Goal: Communication & Community: Answer question/provide support

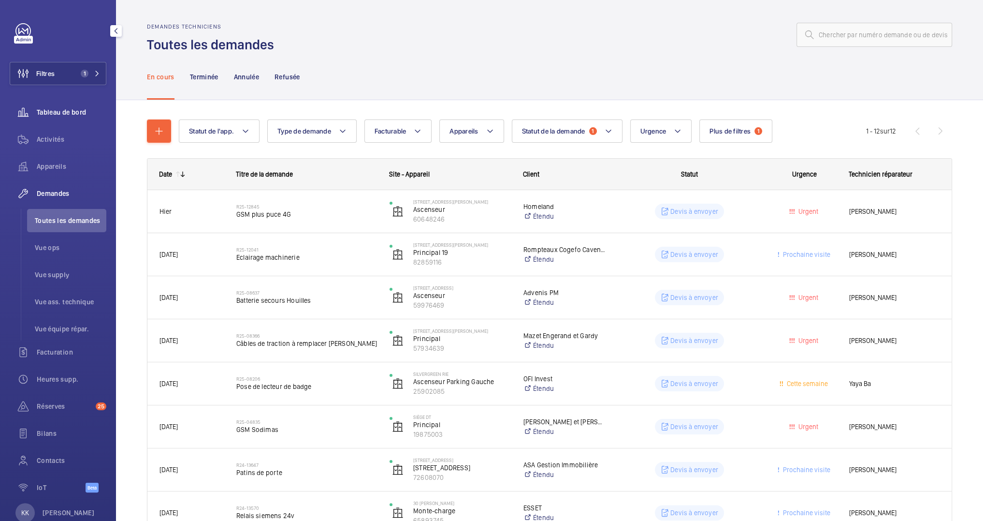
scroll to position [232, 0]
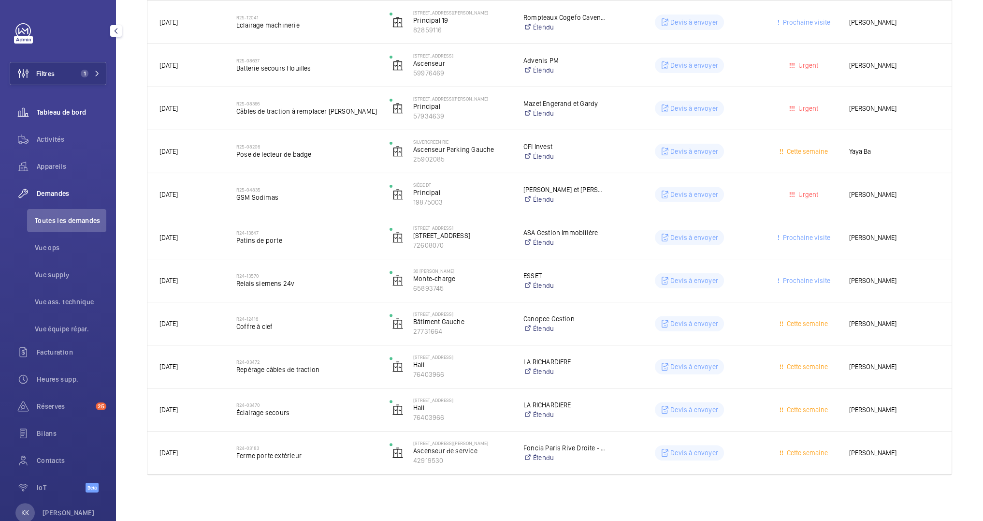
click at [52, 106] on div "Tableau de bord" at bounding box center [58, 112] width 97 height 23
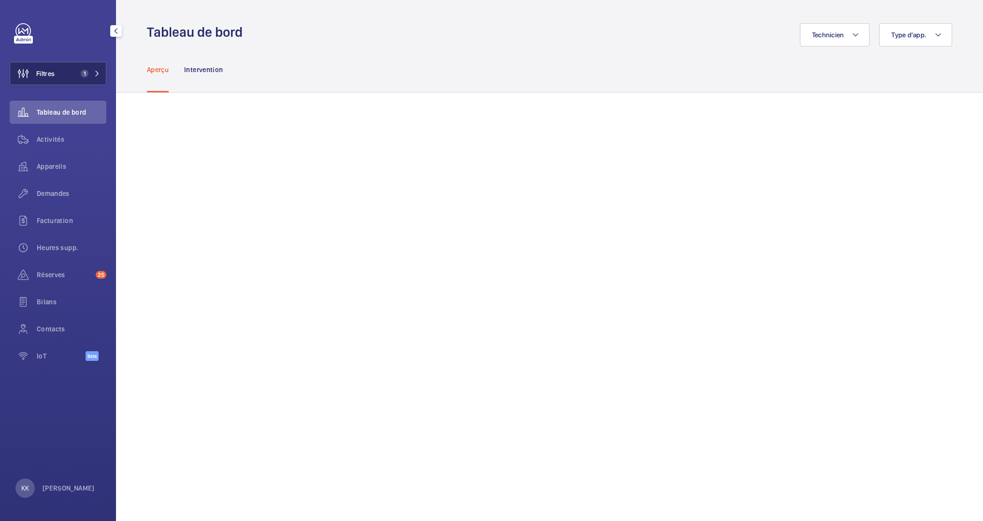
click at [71, 64] on button "Filtres 1" at bounding box center [58, 73] width 97 height 23
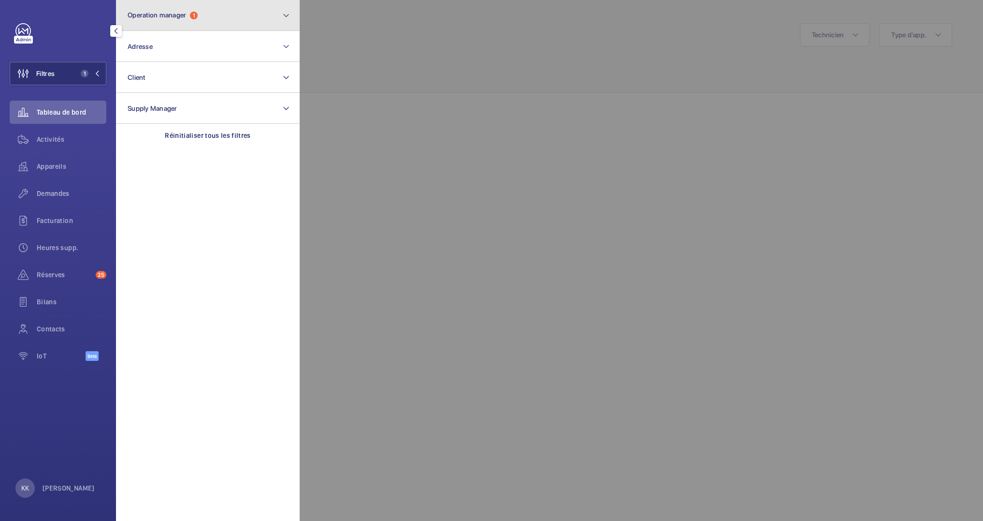
click at [175, 14] on span "Operation manager" at bounding box center [157, 15] width 58 height 8
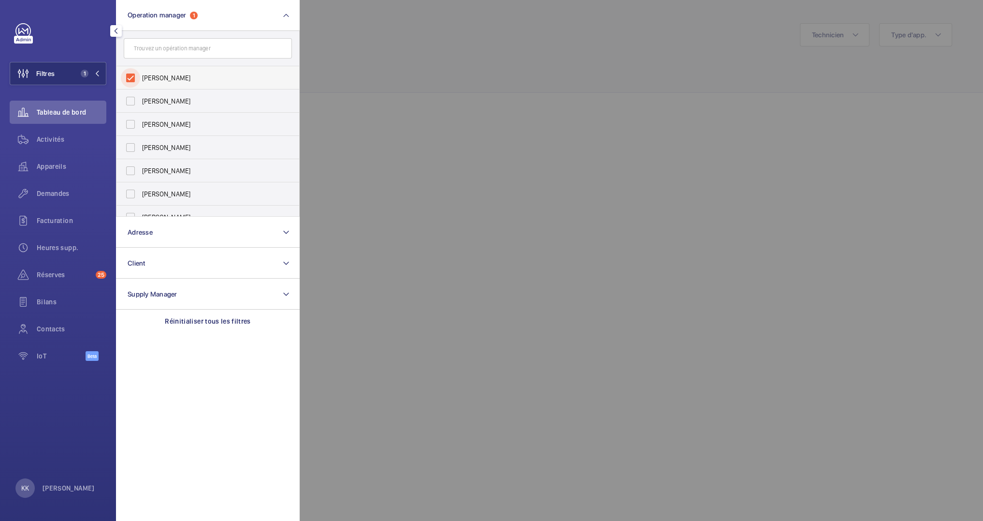
click at [134, 74] on input "[PERSON_NAME]" at bounding box center [130, 77] width 19 height 19
checkbox input "false"
click at [165, 238] on button "Adresse" at bounding box center [208, 232] width 184 height 31
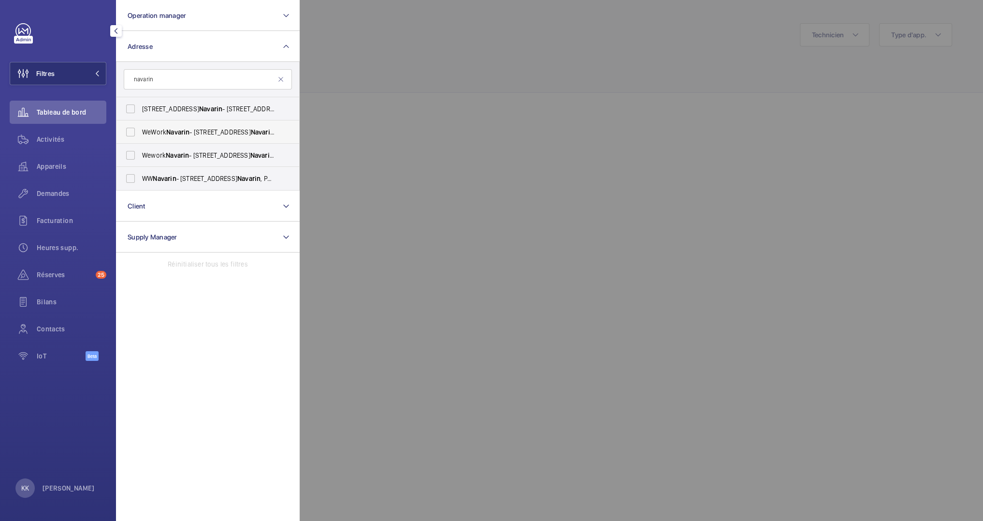
type input "navarin"
click at [159, 130] on span "WeWork Navarin - 18 Rue de Navarin , PARIS 75009" at bounding box center [208, 132] width 133 height 10
click at [140, 130] on input "WeWork Navarin - 18 Rue de Navarin , PARIS 75009" at bounding box center [130, 131] width 19 height 19
checkbox input "true"
click at [164, 150] on span "Wework Navarin - 18 Rue de Navarin , PARIS 75009" at bounding box center [208, 155] width 133 height 10
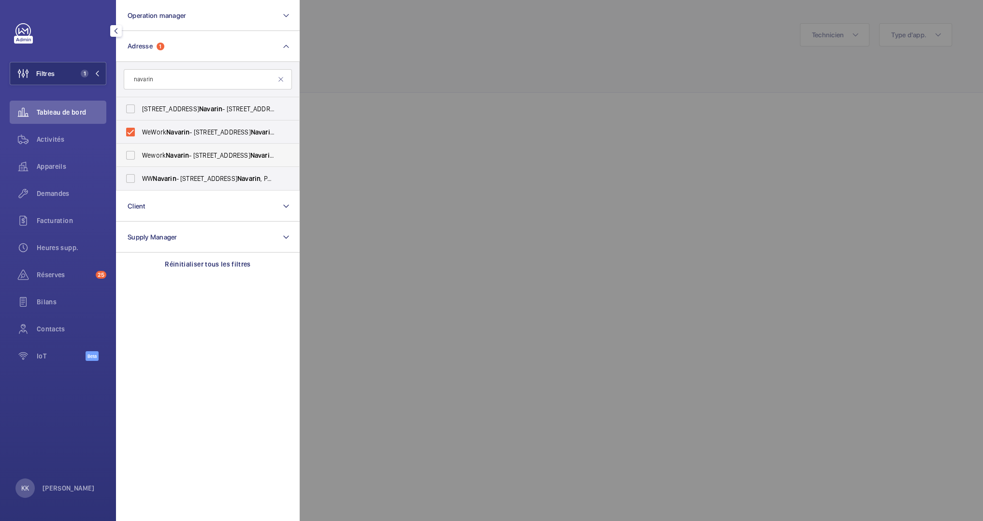
click at [140, 150] on input "Wework Navarin - 18 Rue de Navarin , PARIS 75009" at bounding box center [130, 155] width 19 height 19
checkbox input "true"
click at [159, 181] on span "Navarin" at bounding box center [164, 179] width 23 height 8
click at [140, 181] on input "WW Navarin - 11 Rue de Navarin , PARIS 75009" at bounding box center [130, 178] width 19 height 19
checkbox input "true"
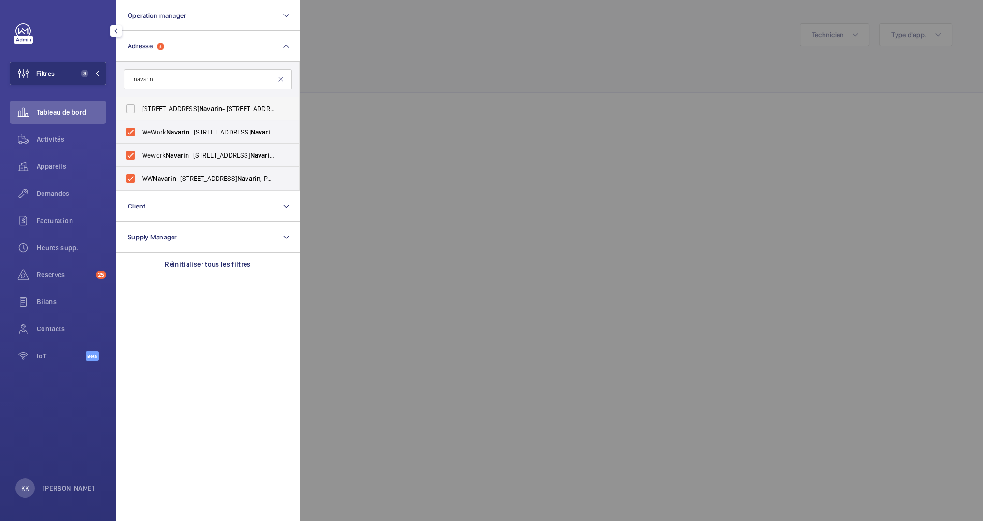
click at [147, 102] on label "7 Rue de Navarin - 7 Rue de Navarin , PARIS 75009" at bounding box center [201, 108] width 168 height 23
click at [140, 102] on input "7 Rue de Navarin - 7 Rue de Navarin , PARIS 75009" at bounding box center [130, 108] width 19 height 19
checkbox input "true"
click at [35, 160] on wm-front-icon-button at bounding box center [23, 166] width 27 height 23
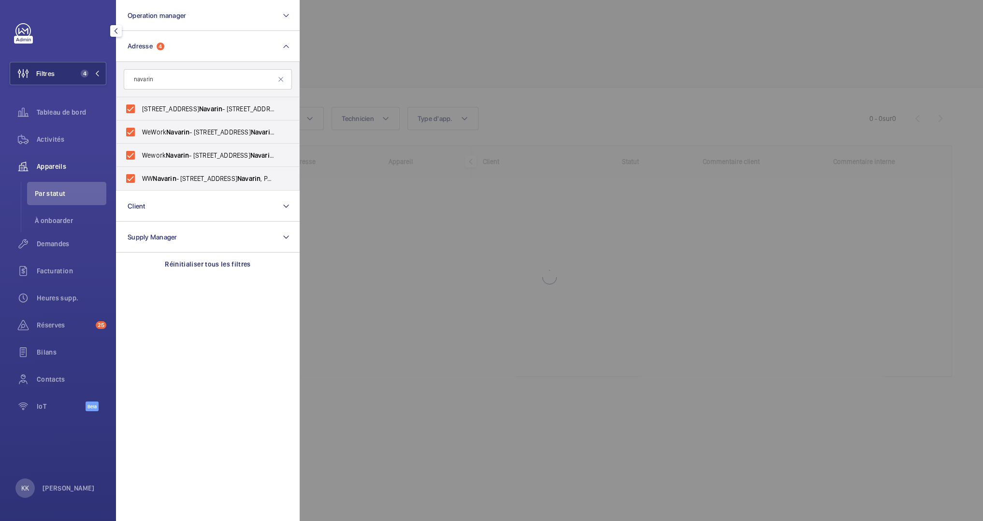
click at [438, 62] on div at bounding box center [791, 260] width 983 height 521
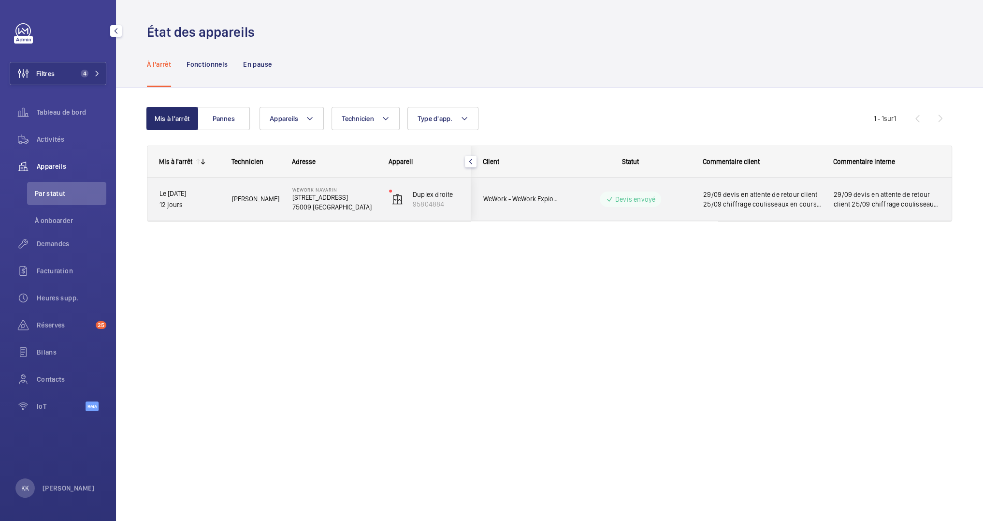
click at [363, 195] on p "18 Rue de Navarin" at bounding box center [334, 197] width 84 height 10
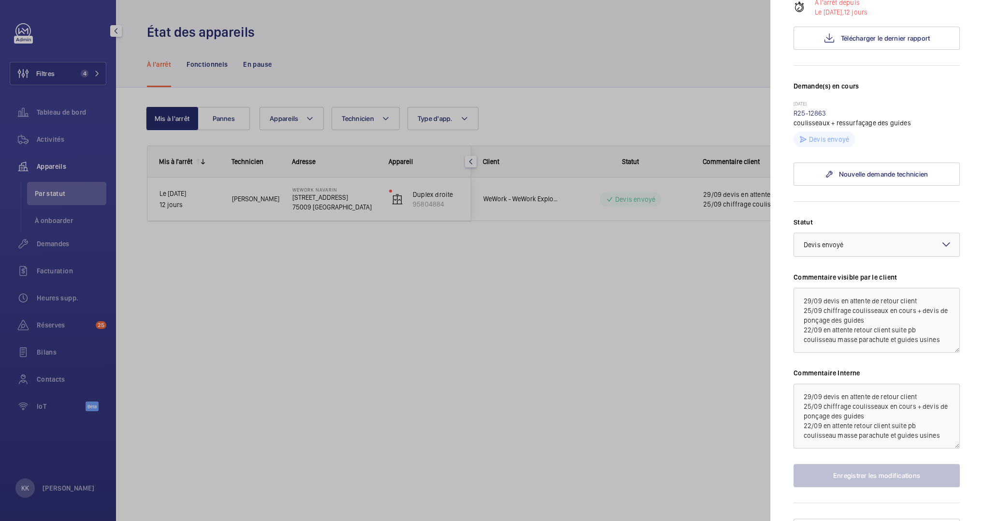
scroll to position [216, 0]
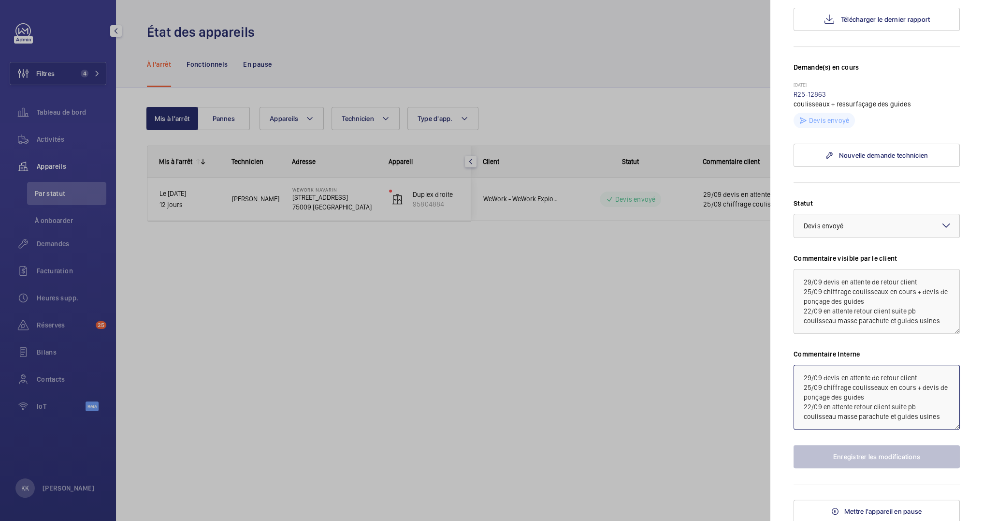
click at [800, 374] on textarea "29/09 devis en attente de retour client 25/09 chiffrage coulisseaux en cours + …" at bounding box center [877, 397] width 166 height 65
drag, startPoint x: 800, startPoint y: 374, endPoint x: 885, endPoint y: 414, distance: 93.6
click at [885, 414] on textarea "29/09 devis en attente de retour client 25/09 chiffrage coulisseaux en cours + …" at bounding box center [877, 397] width 166 height 65
click at [896, 389] on textarea "29/09 devis en attente de retour client 25/09 chiffrage coulisseaux en cours + …" at bounding box center [877, 397] width 166 height 65
drag, startPoint x: 451, startPoint y: 356, endPoint x: 411, endPoint y: 348, distance: 40.6
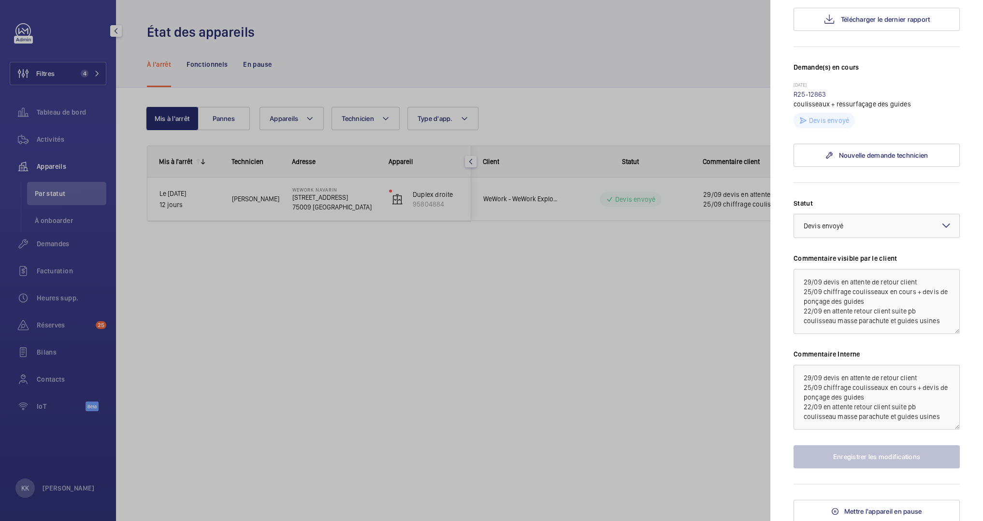
click at [451, 356] on div at bounding box center [491, 260] width 983 height 521
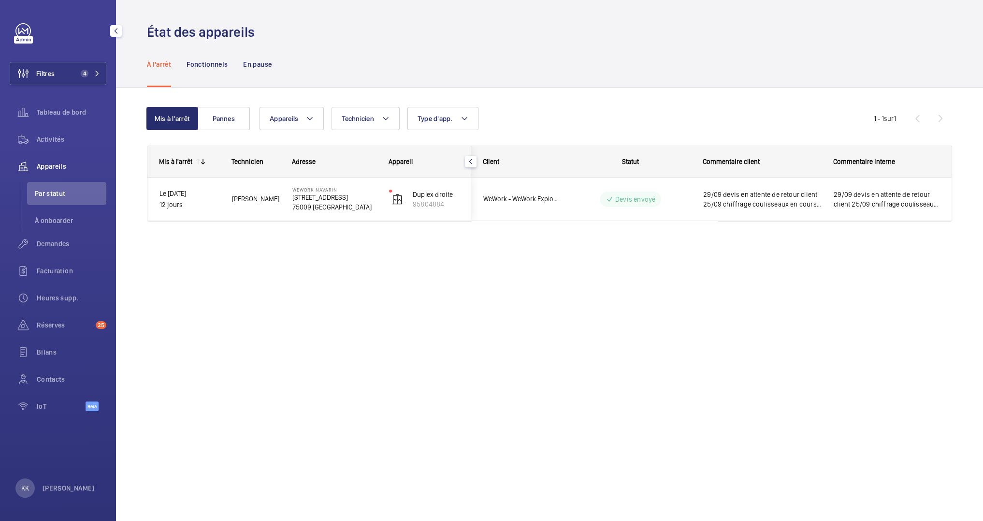
scroll to position [0, 0]
click at [62, 144] on span "Activités" at bounding box center [72, 139] width 70 height 10
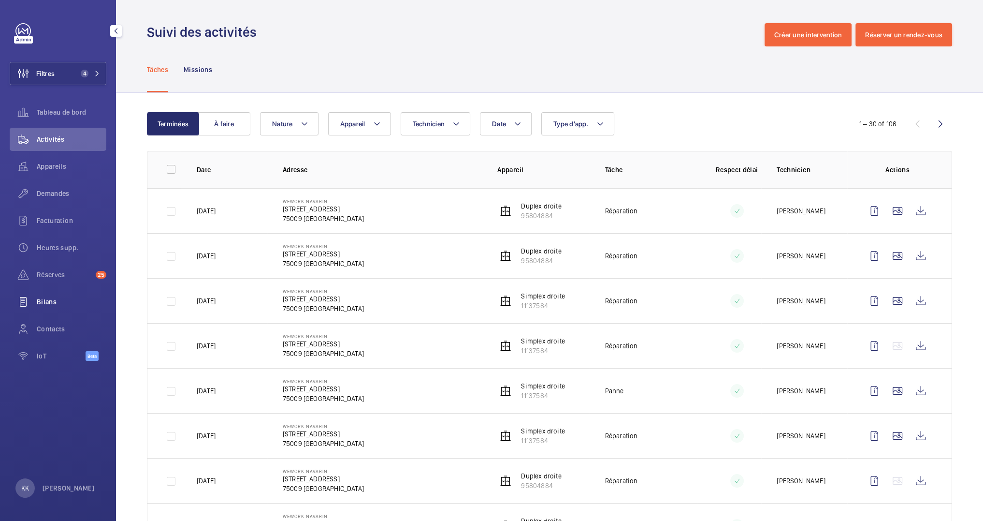
click at [48, 294] on div "Bilans" at bounding box center [58, 301] width 97 height 23
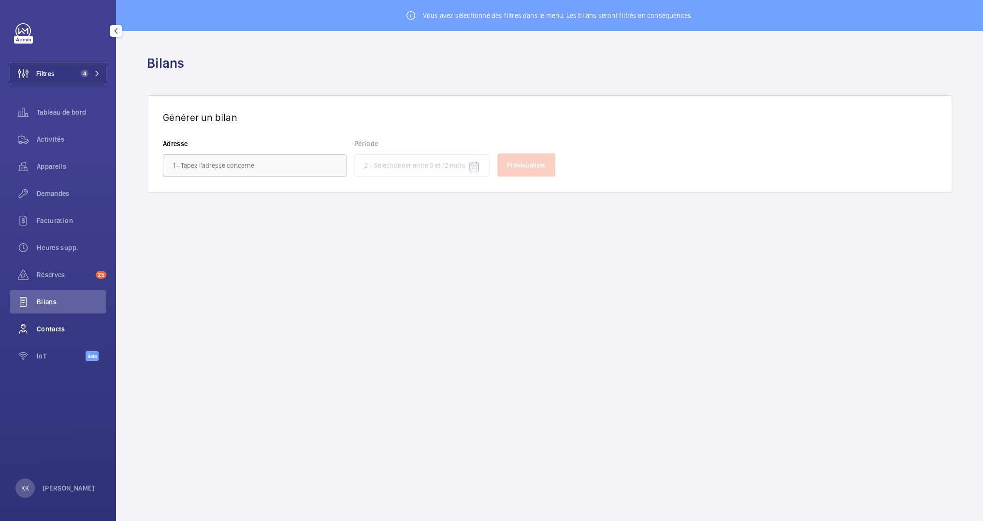
click at [41, 333] on span "Contacts" at bounding box center [72, 329] width 70 height 10
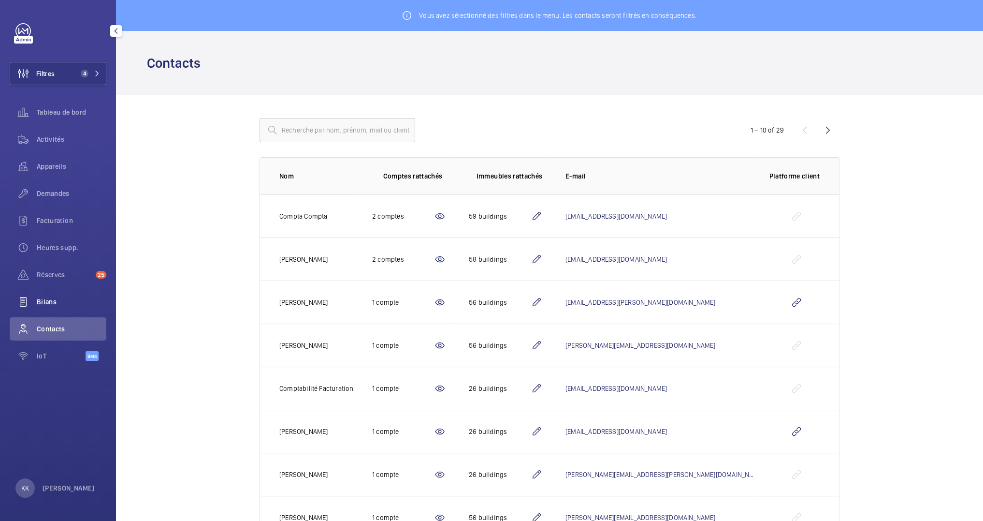
click at [42, 306] on span "Bilans" at bounding box center [72, 302] width 70 height 10
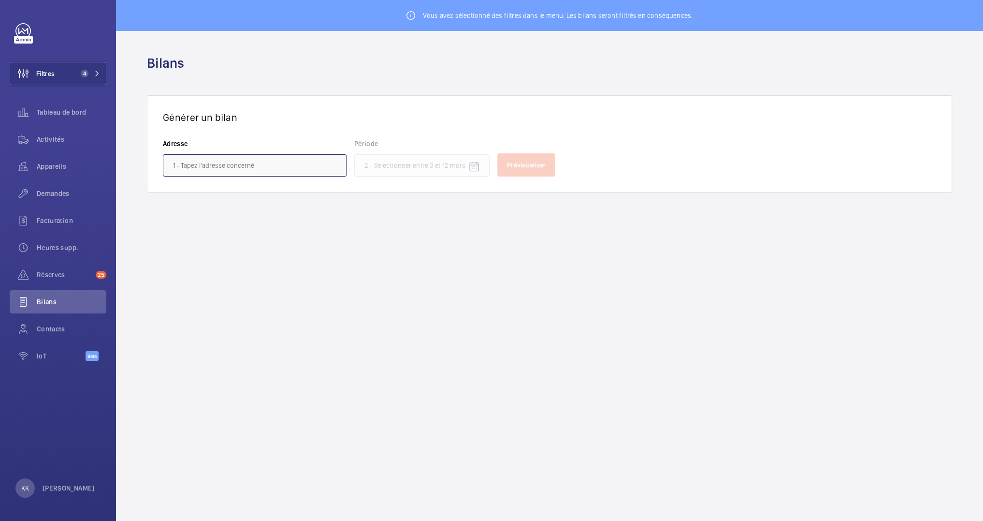
click at [229, 161] on input "text" at bounding box center [255, 165] width 184 height 22
click at [189, 170] on input "1 rue de la libération" at bounding box center [255, 165] width 184 height 22
click at [189, 165] on input "1 rue de la libération" at bounding box center [255, 165] width 184 height 22
drag, startPoint x: 189, startPoint y: 165, endPoint x: 151, endPoint y: 165, distance: 37.2
click at [151, 165] on div "Générer un bilan Adresse 1 rue de la libération Période Prévisualiser" at bounding box center [549, 143] width 805 height 97
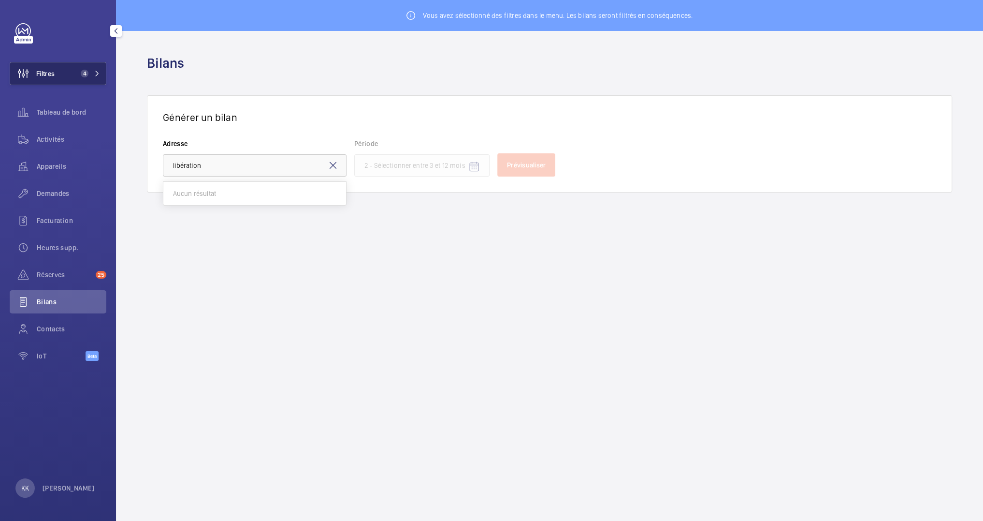
click at [87, 67] on button "Filtres 4" at bounding box center [58, 73] width 97 height 23
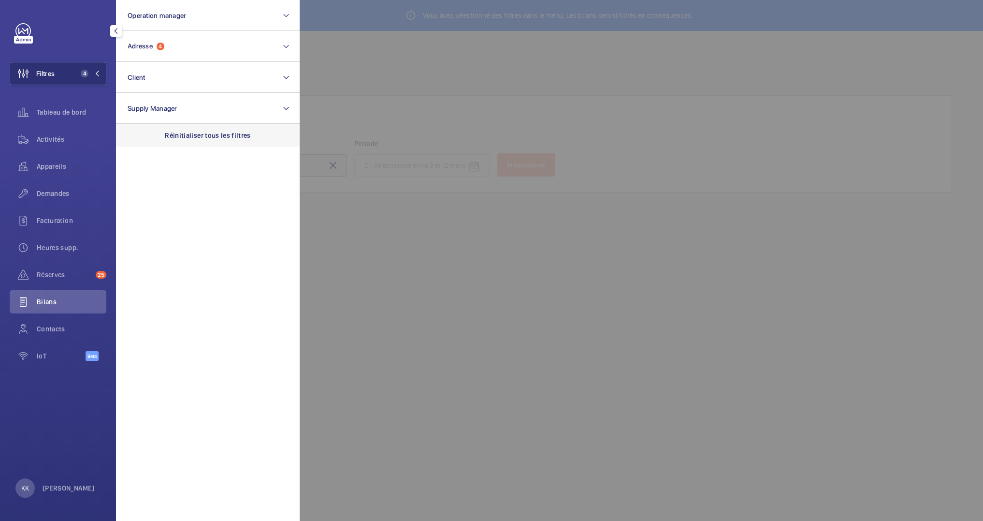
click at [236, 131] on p "Réinitialiser tous les filtres" at bounding box center [208, 136] width 86 height 10
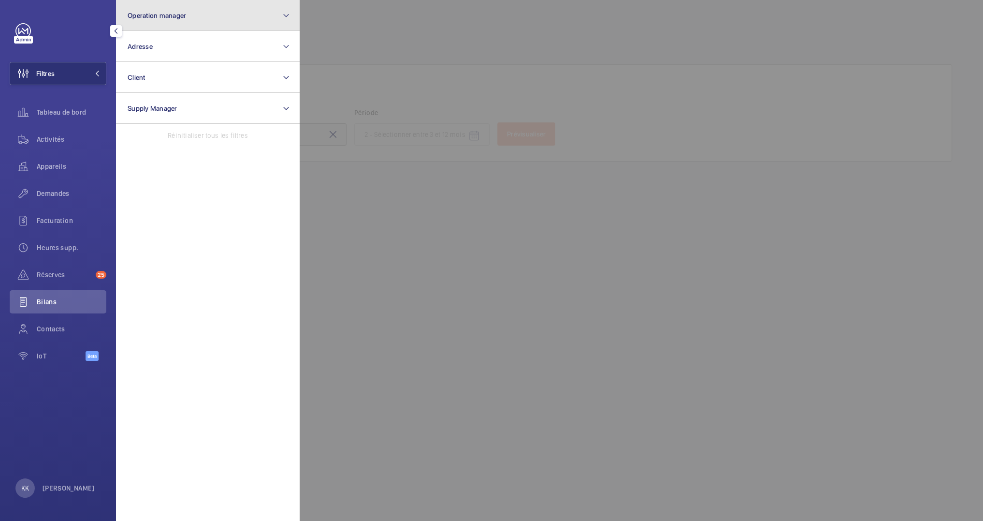
click at [164, 24] on button "Operation manager" at bounding box center [208, 15] width 184 height 31
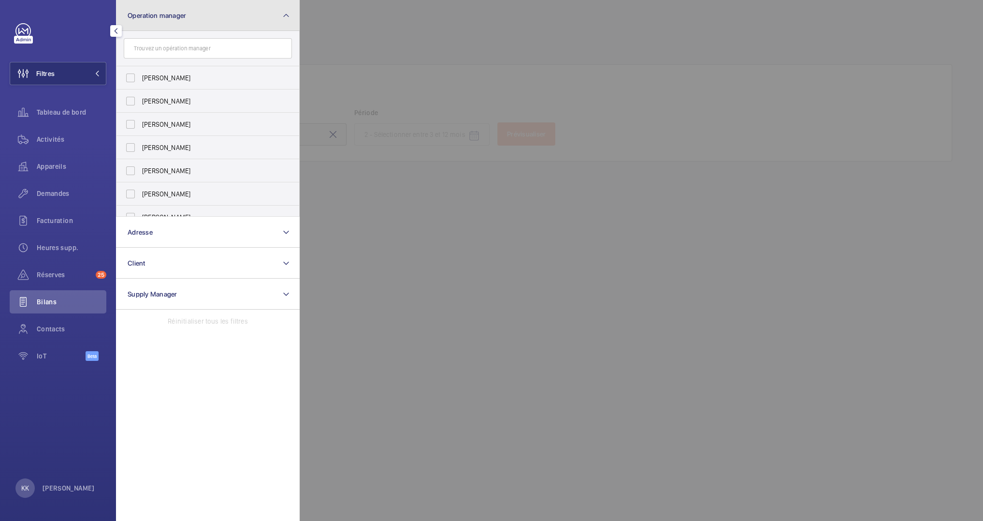
click at [164, 7] on button "Operation manager" at bounding box center [208, 15] width 184 height 31
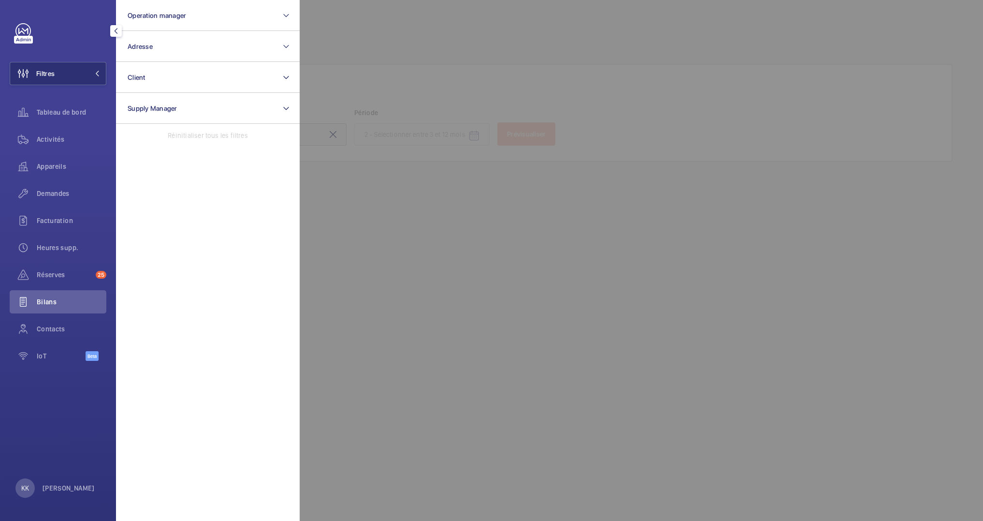
click at [375, 82] on div at bounding box center [791, 260] width 983 height 521
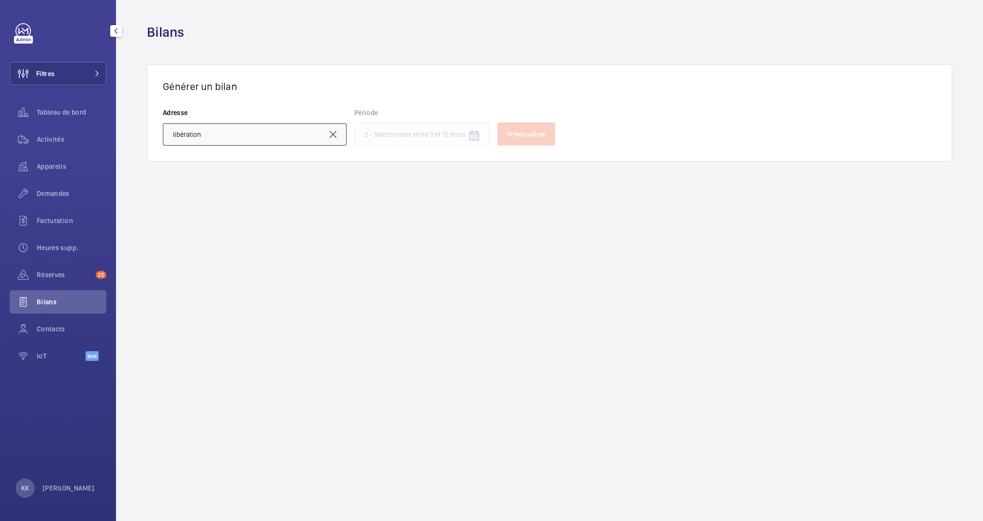
click at [231, 142] on input "libération" at bounding box center [255, 134] width 184 height 22
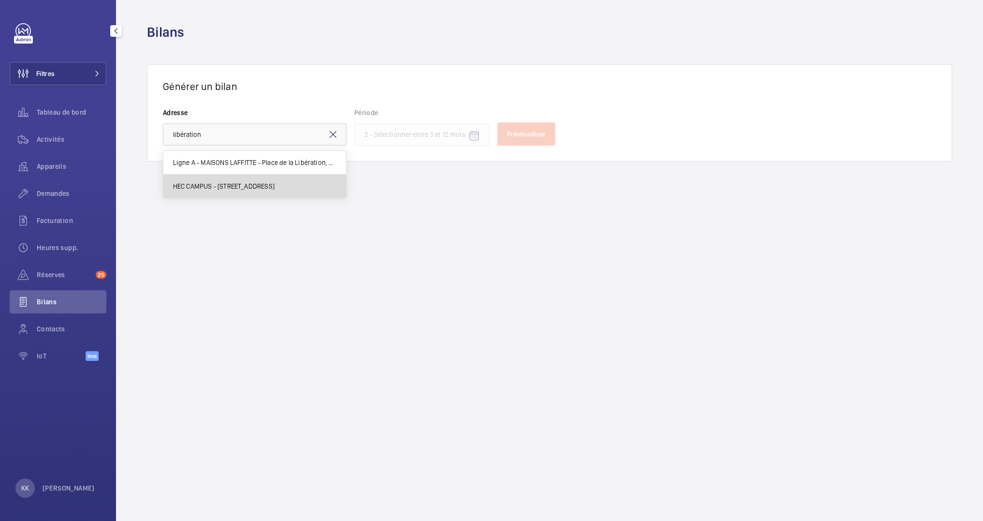
click at [237, 193] on mat-option "HEC CAMPUS - 1 Rue de la Libération, JOUY-EN-JOSAS 78350" at bounding box center [254, 186] width 183 height 23
type input "HEC CAMPUS - 1 Rue de la Libération, JOUY-EN-JOSAS 78350"
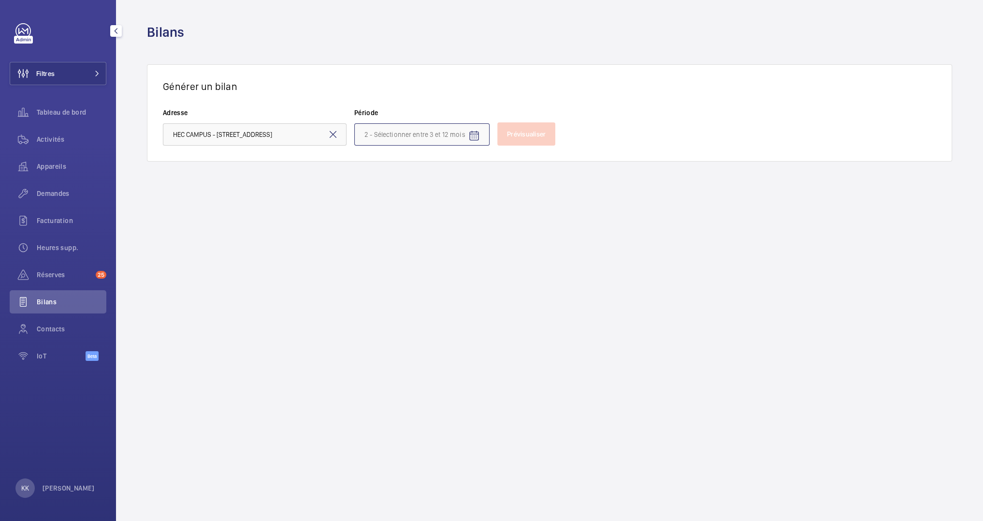
click at [401, 132] on input at bounding box center [421, 134] width 135 height 22
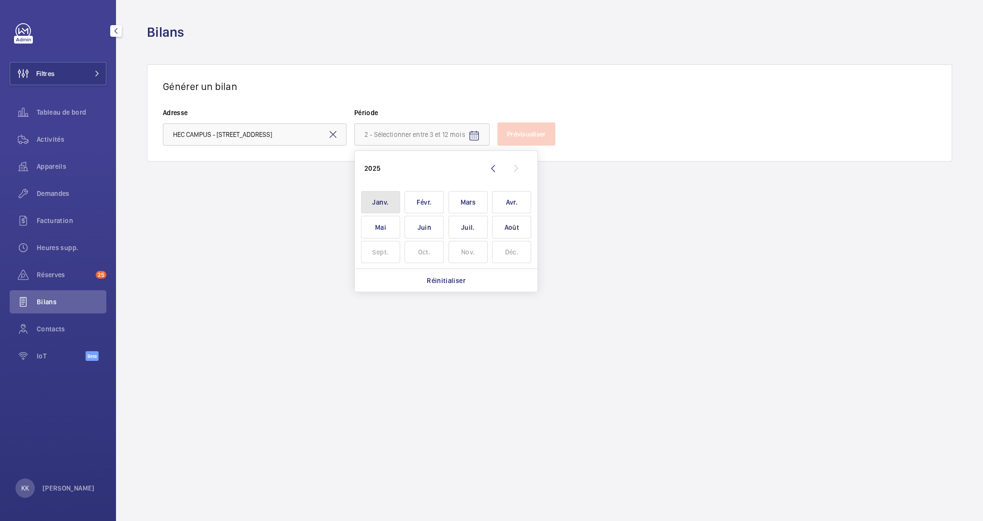
click at [371, 202] on span "Janv." at bounding box center [380, 202] width 39 height 23
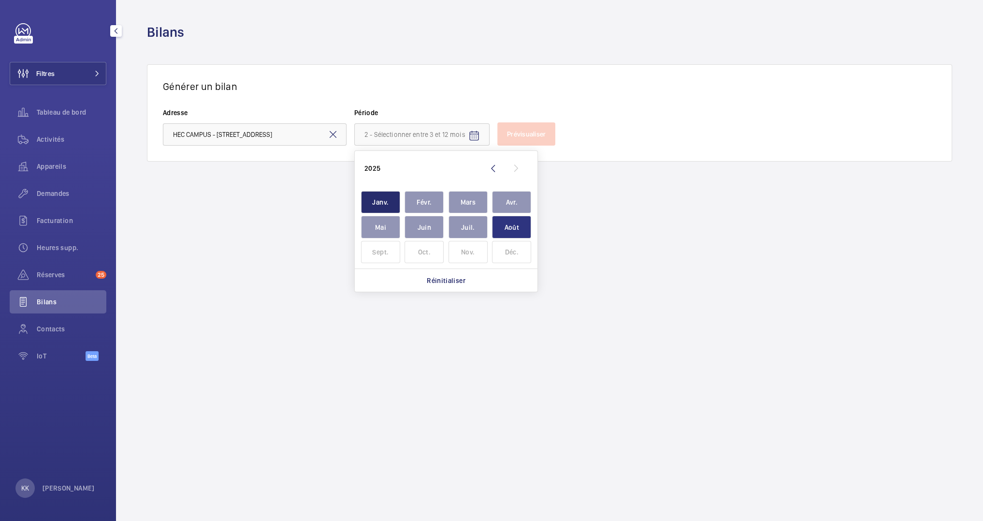
click at [514, 223] on span "Août" at bounding box center [511, 227] width 39 height 23
type input "janvier 2025 - août 2025"
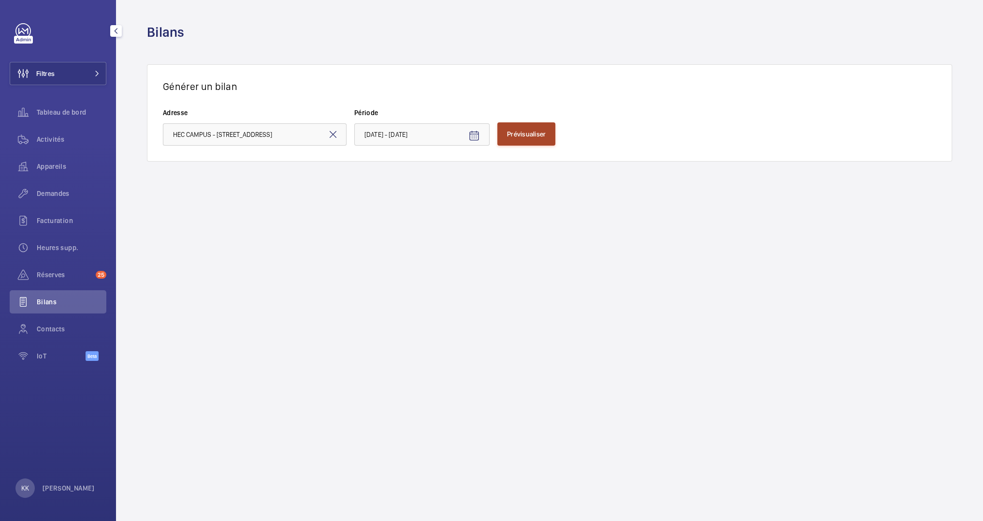
click at [516, 133] on span "Prévisualiser" at bounding box center [526, 134] width 39 height 8
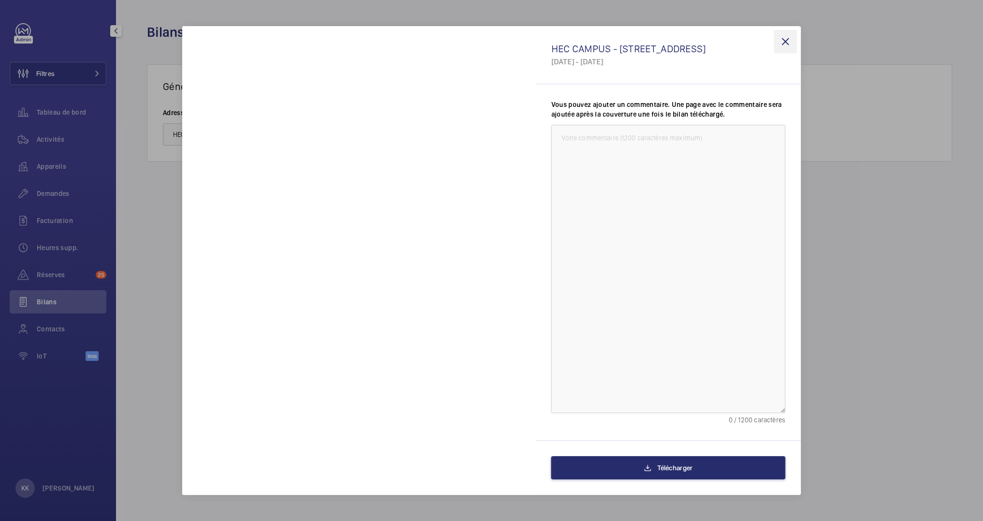
click at [790, 43] on wm-front-icon-button at bounding box center [785, 41] width 23 height 23
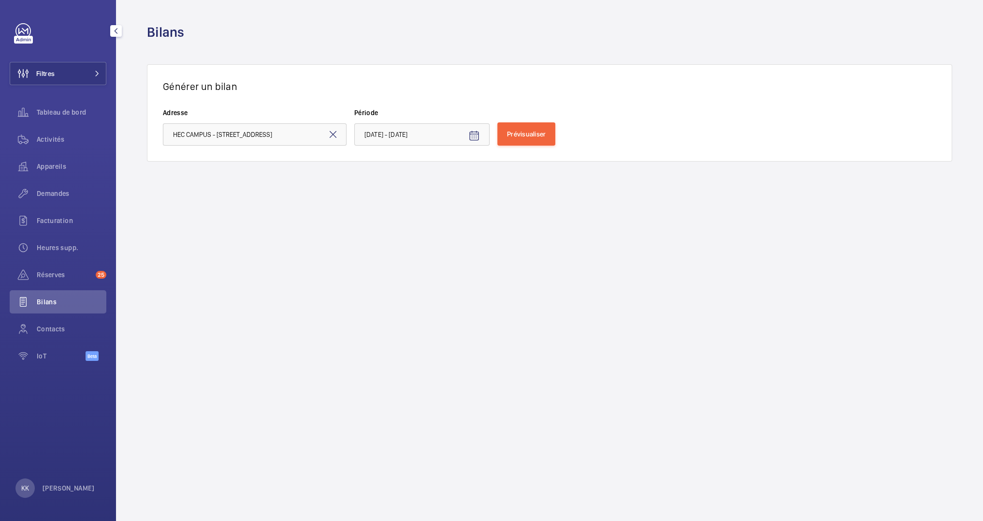
click at [43, 87] on div "Filtres Tableau de bord Activités Appareils Demandes Facturation Heures supp. R…" at bounding box center [58, 197] width 97 height 348
click at [50, 80] on span "Filtres" at bounding box center [32, 73] width 44 height 23
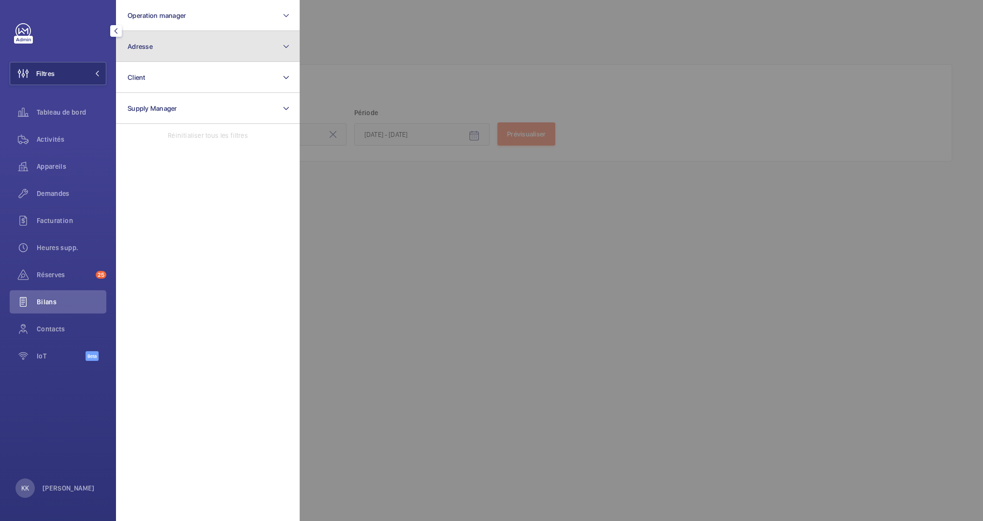
click at [196, 55] on button "Adresse" at bounding box center [208, 46] width 184 height 31
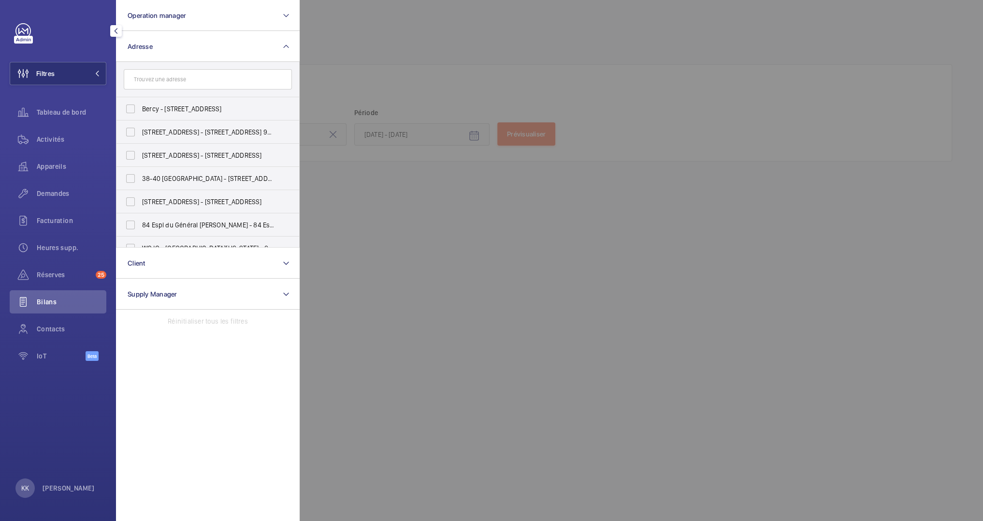
click at [203, 91] on form at bounding box center [208, 79] width 183 height 35
click at [204, 87] on input "text" at bounding box center [208, 79] width 168 height 20
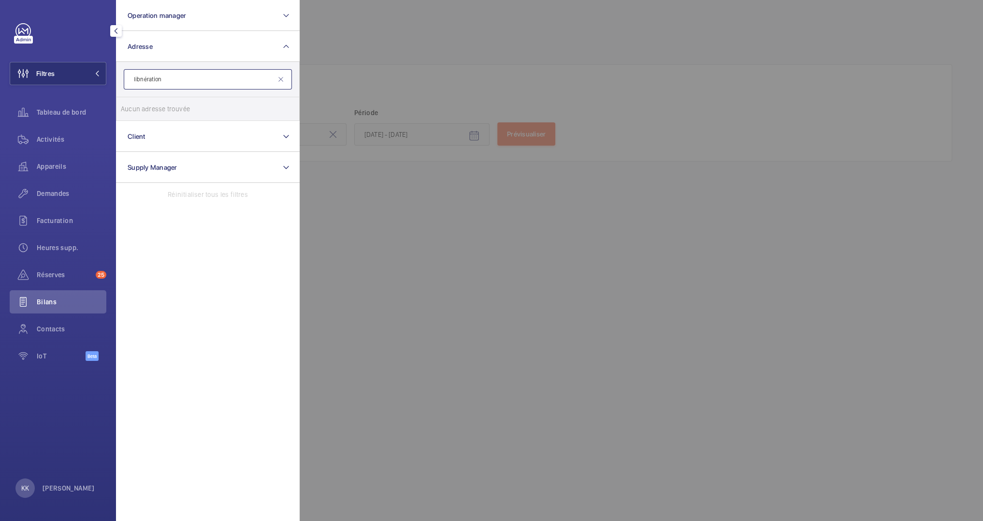
click at [142, 80] on input "libnération" at bounding box center [208, 79] width 168 height 20
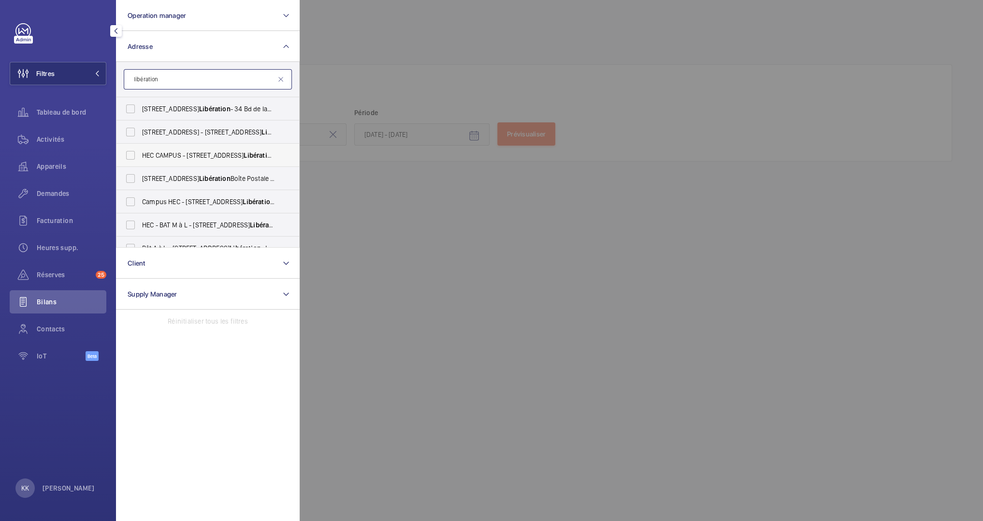
type input "libération"
click at [156, 154] on span "HEC CAMPUS - 1 Rue de la Libération , JOUY-EN-JOSAS 78350" at bounding box center [208, 155] width 133 height 10
click at [140, 154] on input "HEC CAMPUS - 1 Rue de la Libération , JOUY-EN-JOSAS 78350" at bounding box center [130, 155] width 19 height 19
checkbox input "true"
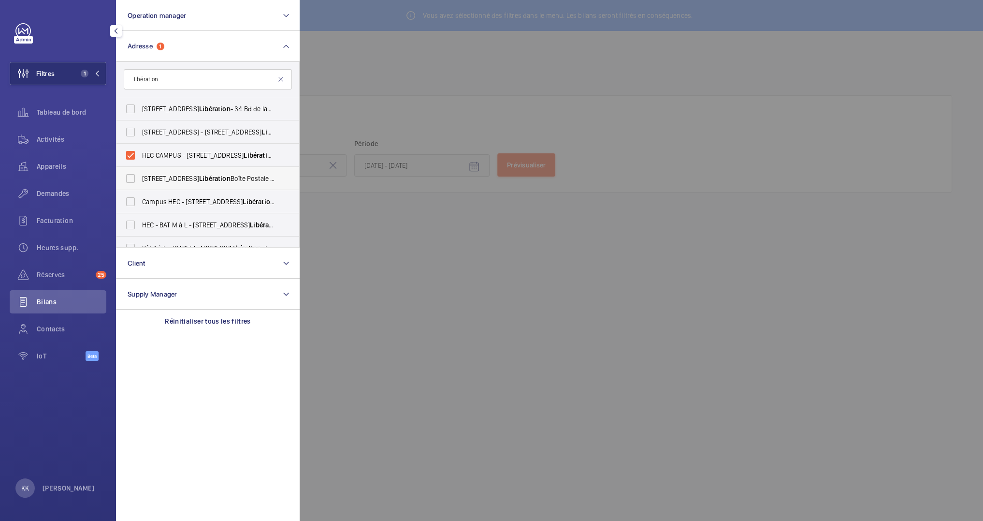
click at [152, 181] on span "1 rue de la Libération Boîte Postale 52 - 1 Rue de la Libération , JOUY-EN-JOSA…" at bounding box center [208, 179] width 133 height 10
click at [140, 181] on input "1 rue de la Libération Boîte Postale 52 - 1 Rue de la Libération , JOUY-EN-JOSA…" at bounding box center [130, 178] width 19 height 19
checkbox input "true"
click at [149, 207] on label "Campus HEC - 1 Rue de la Libération , JOUY-EN-JOSAS 78350" at bounding box center [201, 201] width 168 height 23
click at [140, 207] on input "Campus HEC - 1 Rue de la Libération , JOUY-EN-JOSAS 78350" at bounding box center [130, 201] width 19 height 19
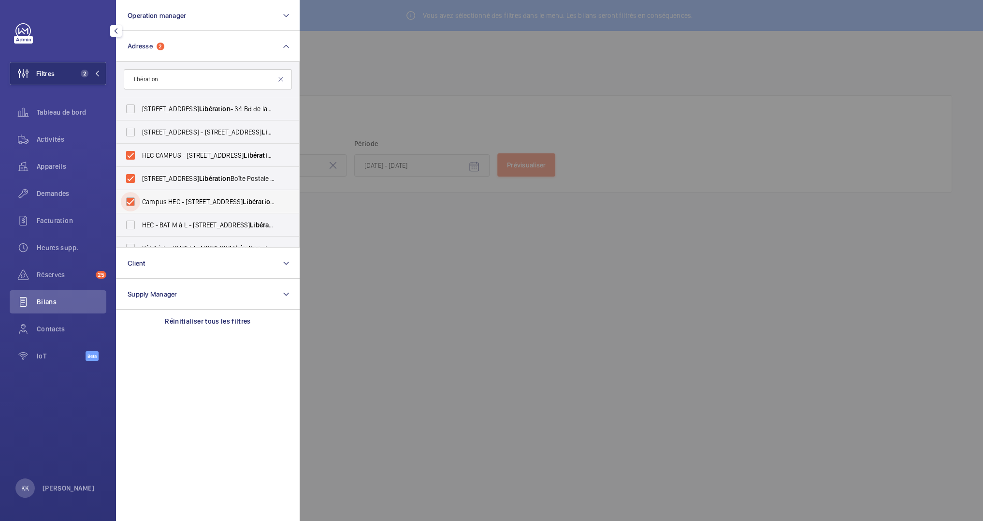
checkbox input "true"
click at [151, 224] on span "HEC - BAT M à L - 1 Rue de la Libération , JOUY-EN-JOSAS 78350" at bounding box center [208, 225] width 133 height 10
click at [140, 224] on input "HEC - BAT M à L - 1 Rue de la Libération , JOUY-EN-JOSAS 78350" at bounding box center [130, 224] width 19 height 19
checkbox input "true"
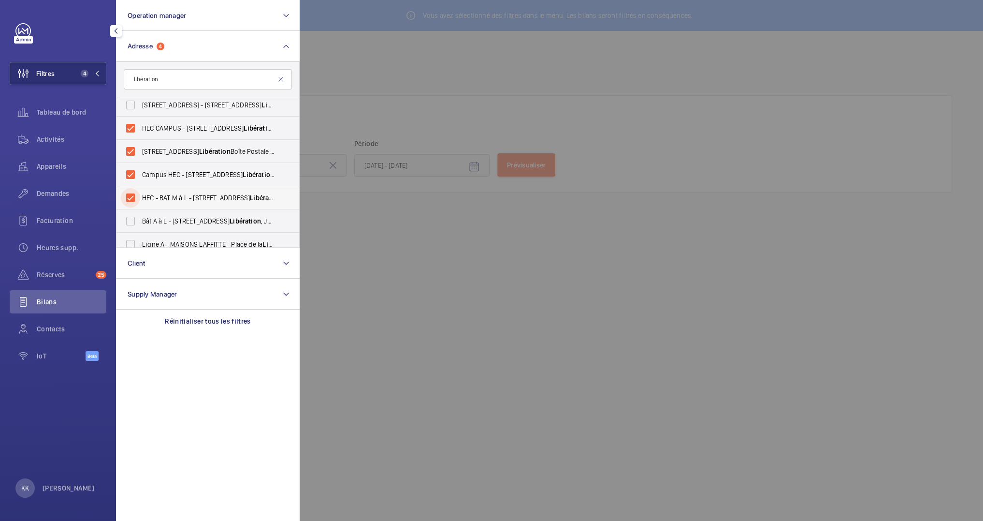
scroll to position [29, 0]
click at [152, 222] on span "Bât A à L - 1 Rue de la Libération , JOUY-EN-JOSAS 78350" at bounding box center [208, 219] width 133 height 10
click at [140, 222] on input "Bât A à L - 1 Rue de la Libération , JOUY-EN-JOSAS 78350" at bounding box center [130, 218] width 19 height 19
checkbox input "true"
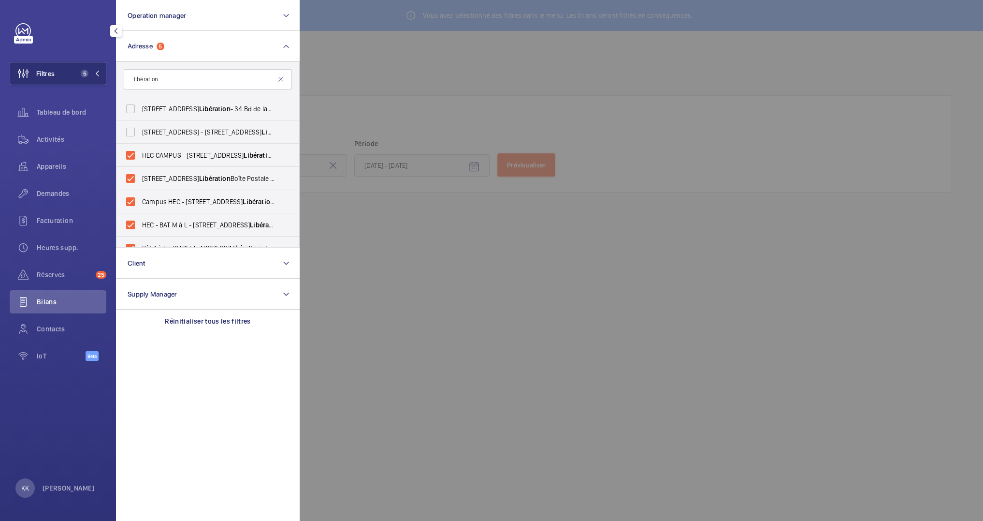
click at [354, 92] on div at bounding box center [791, 260] width 983 height 521
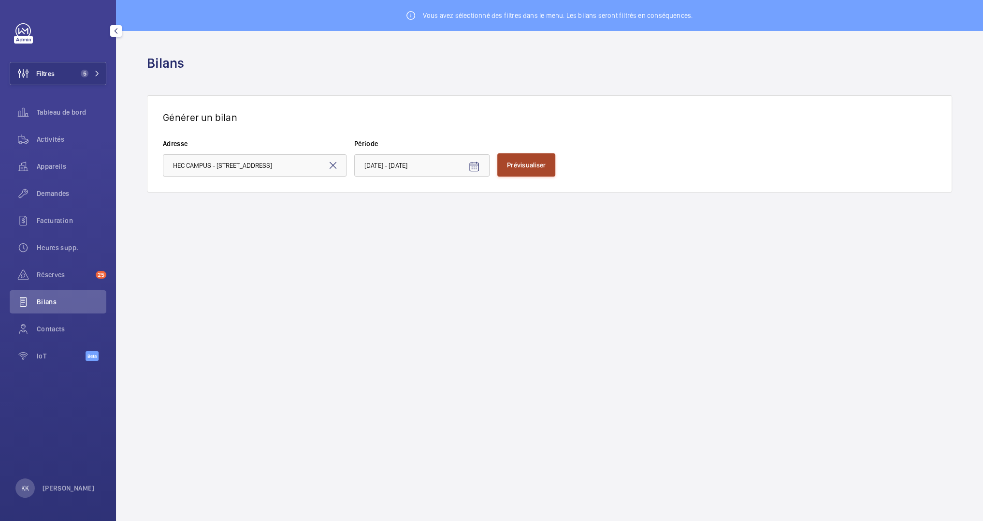
click at [526, 156] on button "Prévisualiser" at bounding box center [526, 164] width 58 height 23
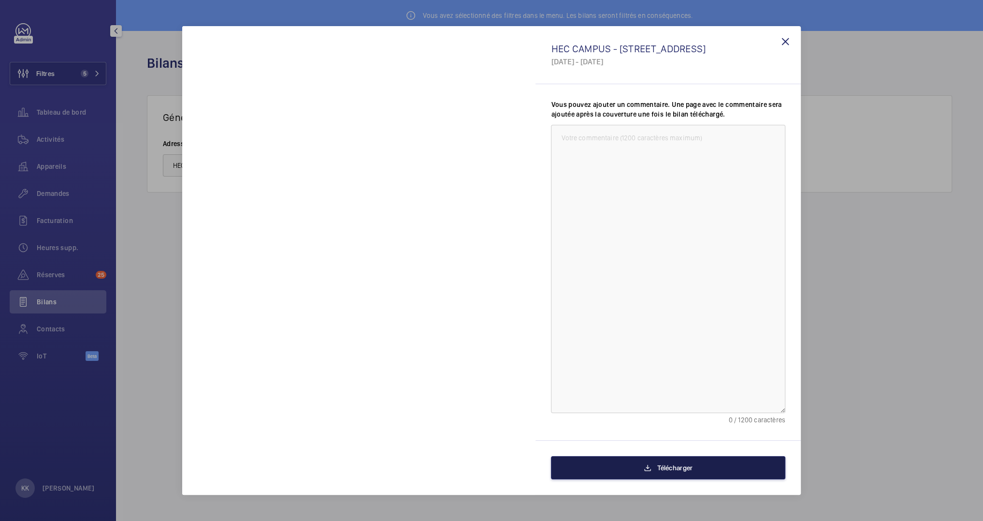
click at [582, 462] on button "Télécharger" at bounding box center [668, 467] width 234 height 23
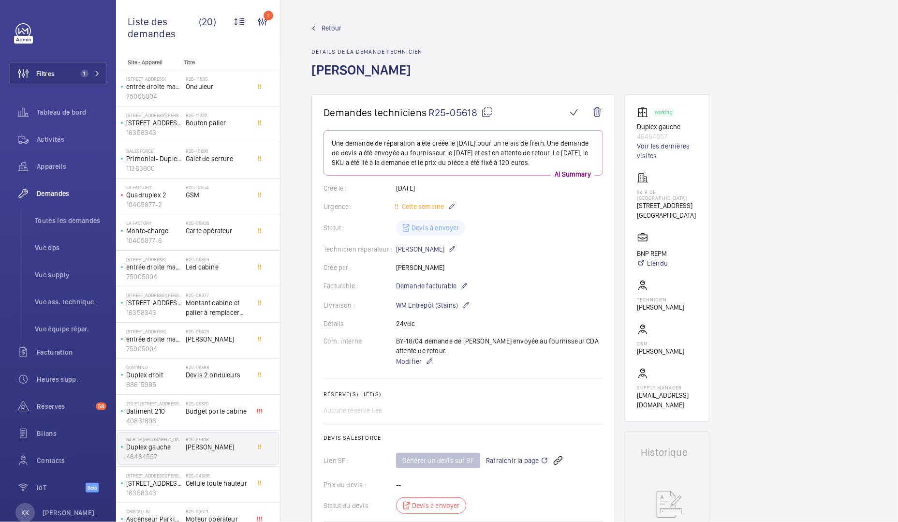
click at [337, 29] on span "Retour" at bounding box center [331, 28] width 20 height 10
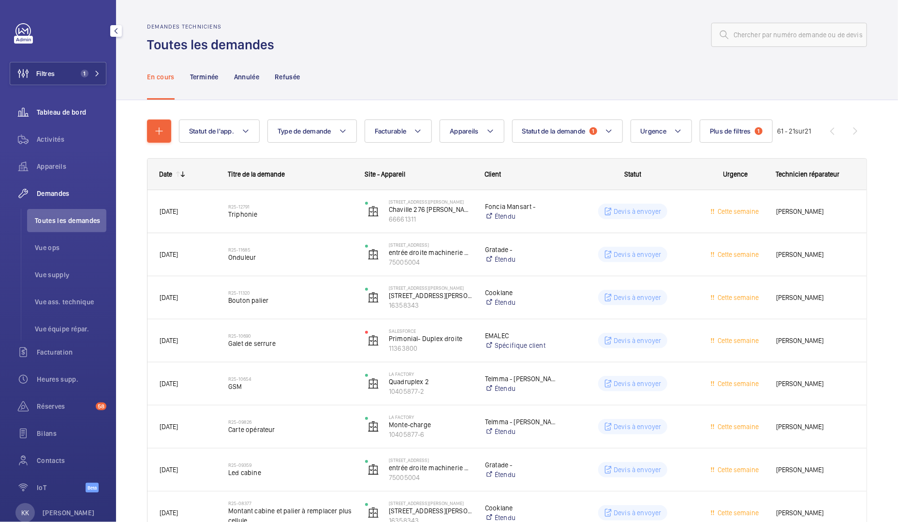
click at [52, 114] on span "Tableau de bord" at bounding box center [72, 112] width 70 height 10
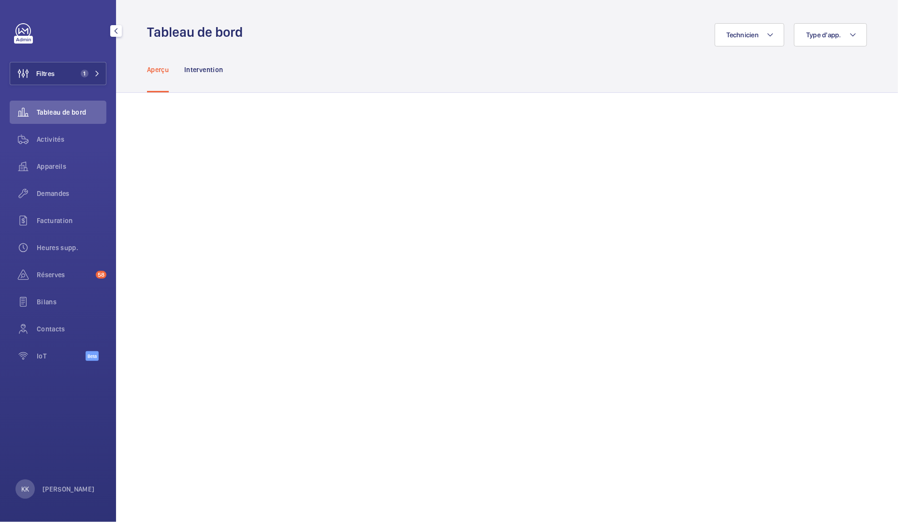
click at [63, 85] on div "Filtres 1 Tableau de bord Activités Appareils Demandes Facturation Heures supp.…" at bounding box center [58, 197] width 97 height 348
click at [63, 82] on button "Filtres 1" at bounding box center [58, 73] width 97 height 23
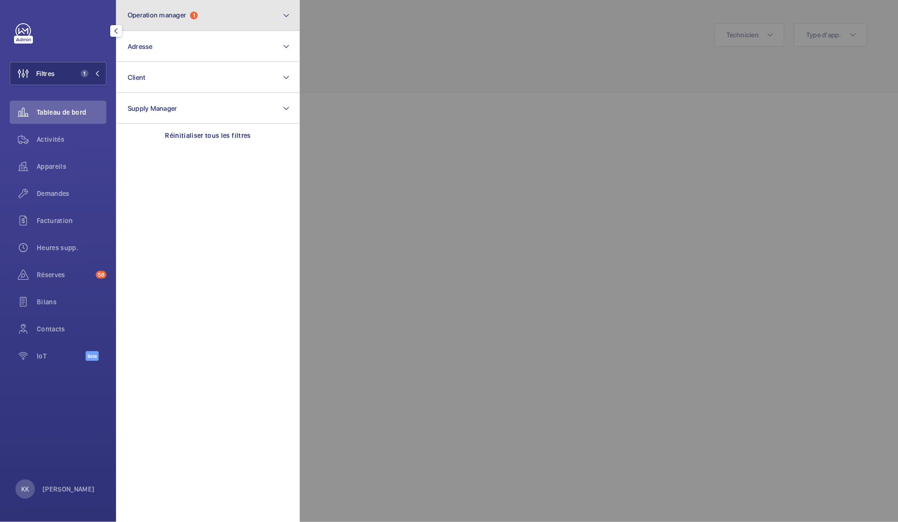
click at [201, 23] on button "Operation manager 1" at bounding box center [208, 15] width 184 height 31
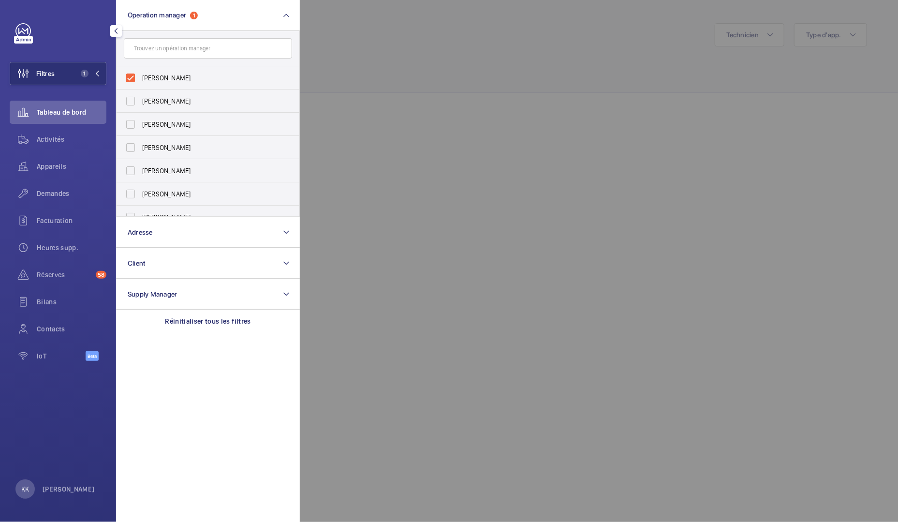
click at [358, 27] on div at bounding box center [749, 261] width 898 height 522
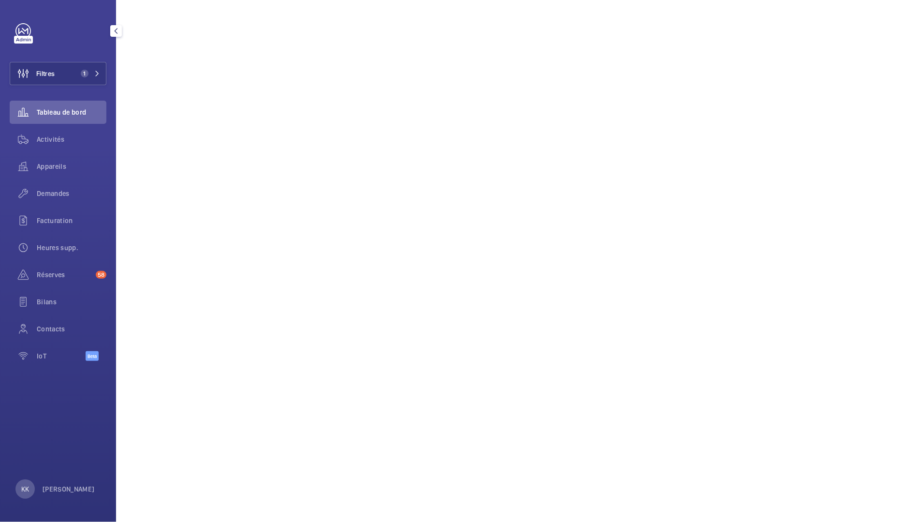
scroll to position [135, 0]
click at [46, 141] on span "Activités" at bounding box center [72, 139] width 70 height 10
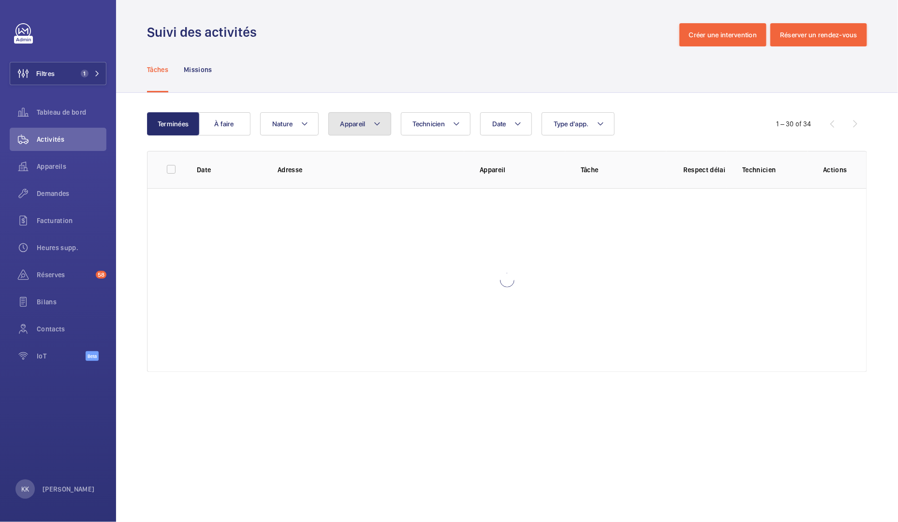
click at [346, 120] on span "Appareil" at bounding box center [352, 124] width 25 height 8
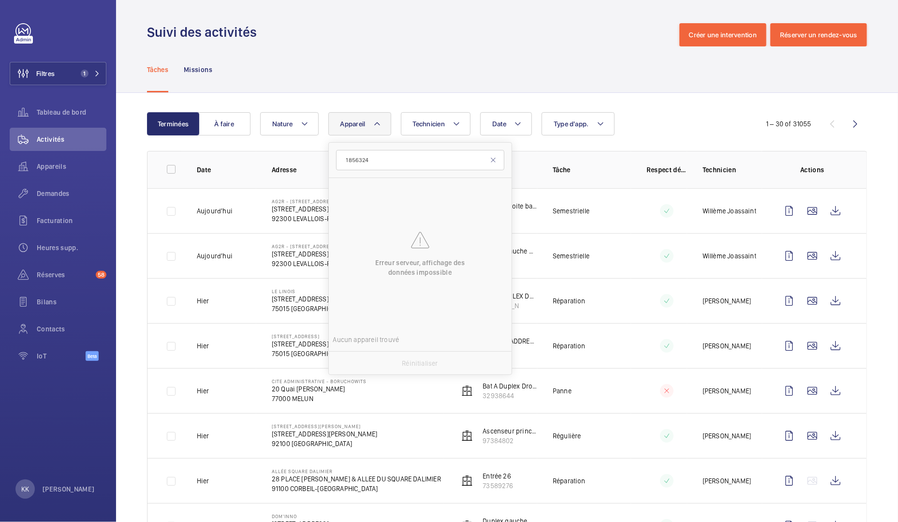
type input "18563249"
drag, startPoint x: 381, startPoint y: 160, endPoint x: 263, endPoint y: 159, distance: 118.4
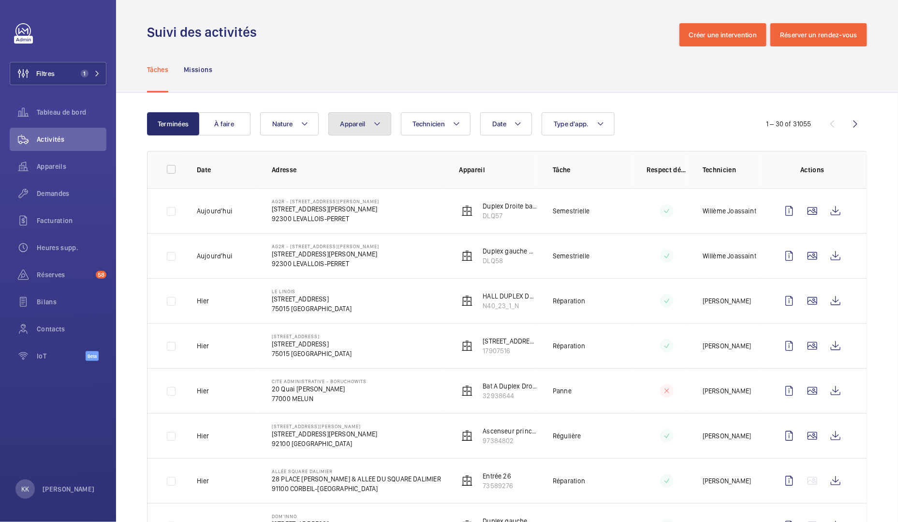
click at [375, 130] on button "Appareil" at bounding box center [359, 123] width 63 height 23
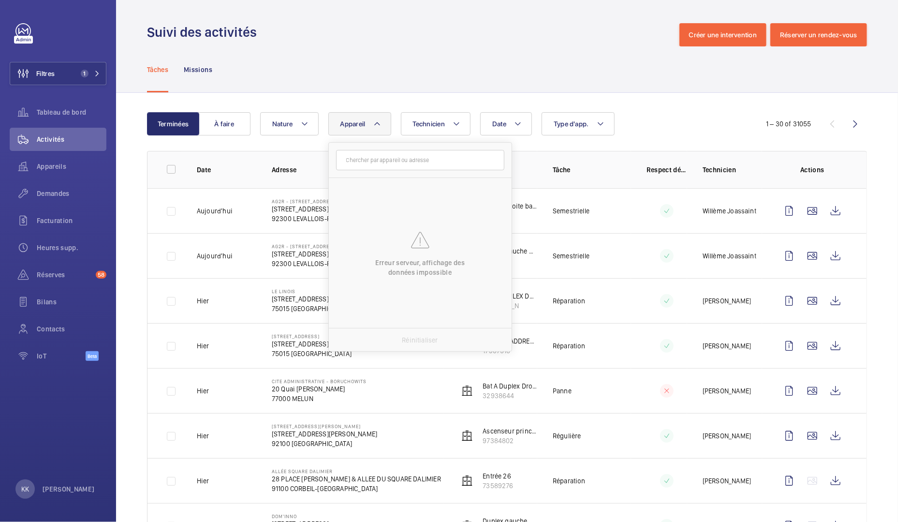
click at [326, 84] on div "Tâches Missions" at bounding box center [507, 69] width 720 height 46
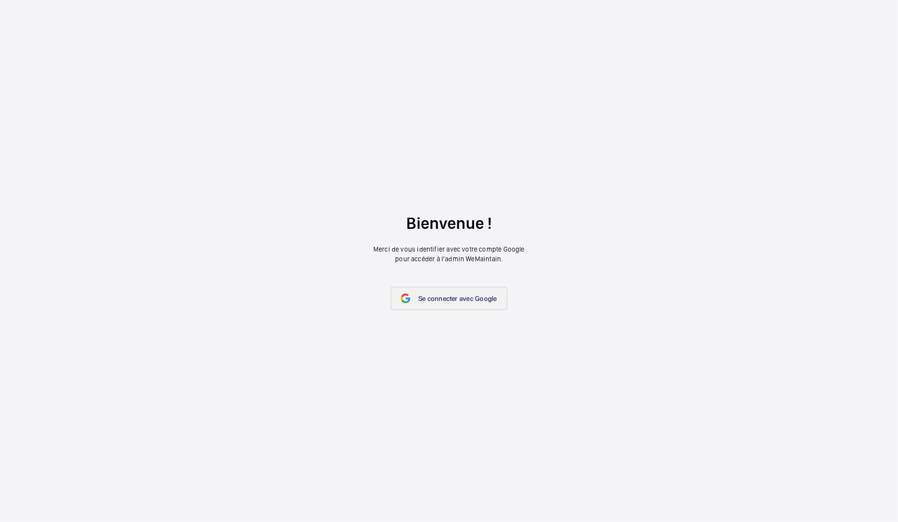
click at [413, 306] on link "Se connecter avec Google" at bounding box center [449, 298] width 117 height 23
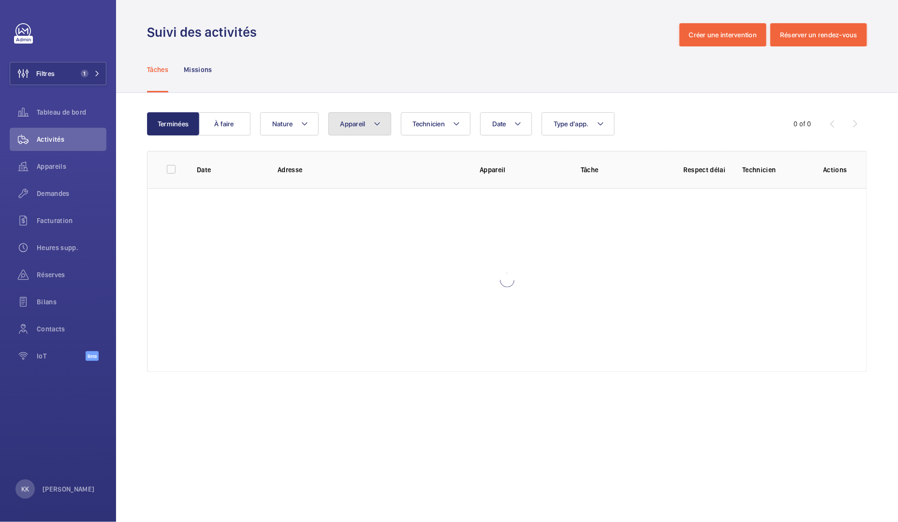
click at [365, 132] on button "Appareil" at bounding box center [359, 123] width 63 height 23
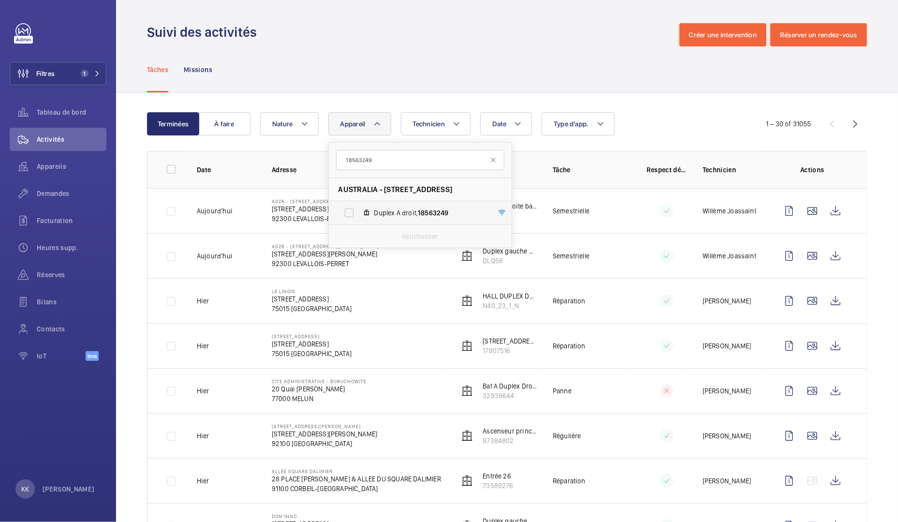
type input "18563249"
click at [364, 212] on mat-icon at bounding box center [367, 213] width 8 height 8
click at [359, 212] on input "Duplex A droit, 18563249" at bounding box center [348, 212] width 19 height 19
checkbox input "true"
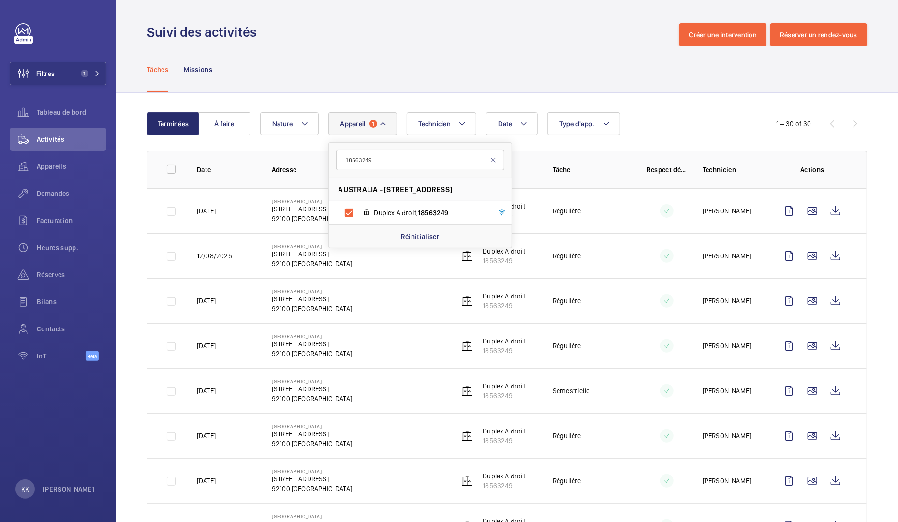
click at [382, 75] on div "Tâches Missions" at bounding box center [507, 69] width 720 height 46
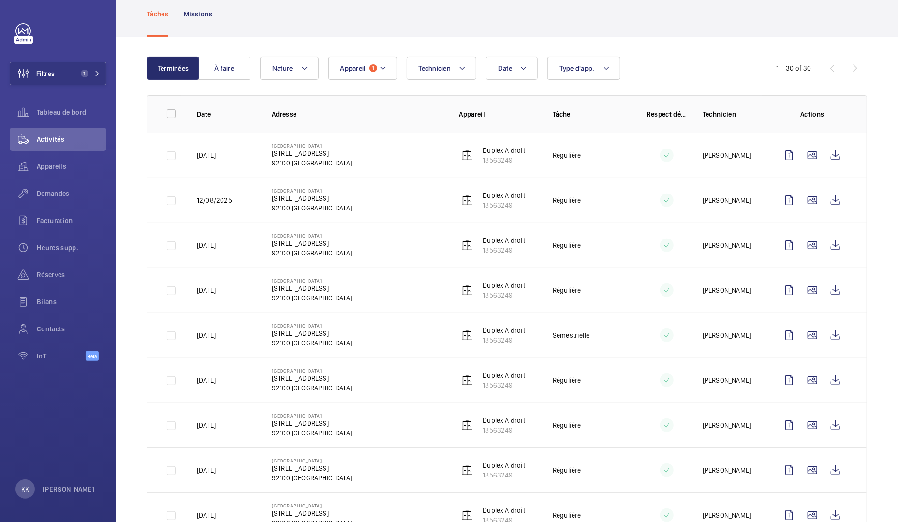
scroll to position [56, 0]
click at [325, 146] on p "AUSTRALIA" at bounding box center [312, 145] width 80 height 6
click at [199, 151] on p "23/09/2025" at bounding box center [206, 155] width 19 height 10
click at [388, 150] on td "AUSTRALIA 93 RUE NATIONALE 92100 BOULOGNE-BILLANCOURT" at bounding box center [349, 154] width 187 height 45
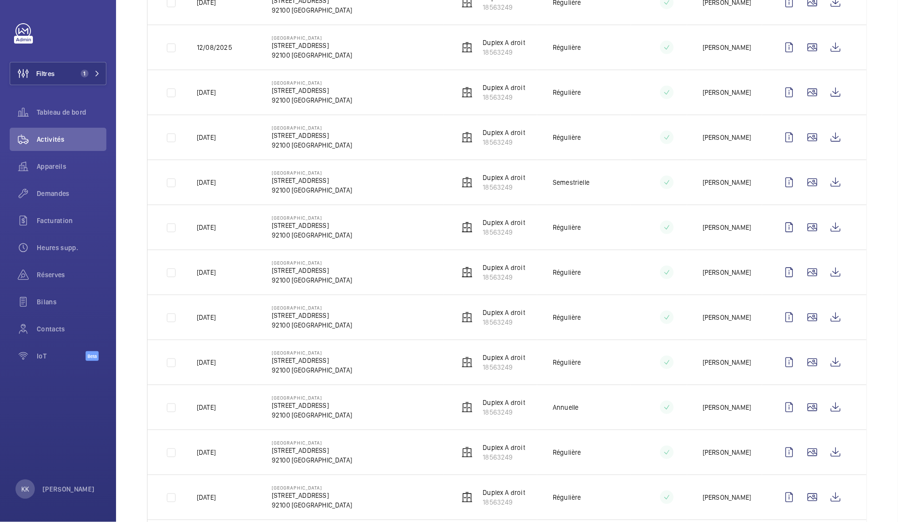
scroll to position [0, 0]
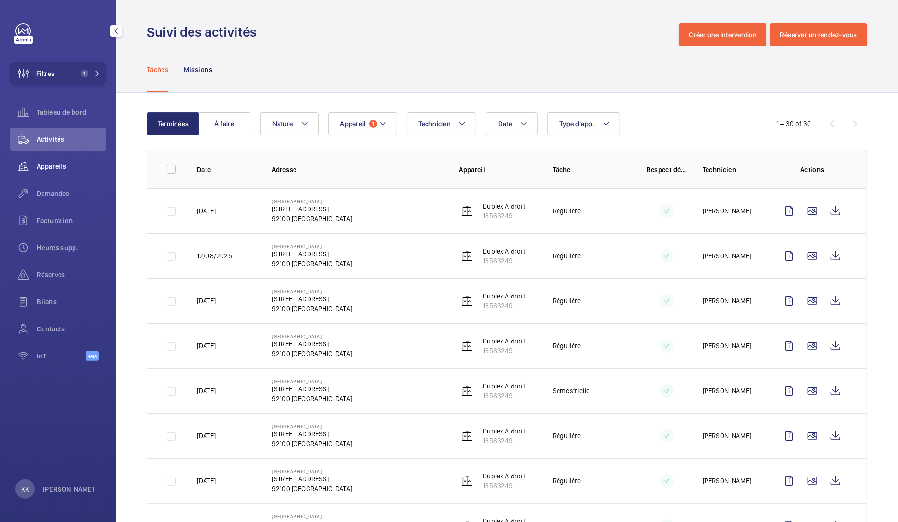
click at [55, 166] on span "Appareils" at bounding box center [72, 166] width 70 height 10
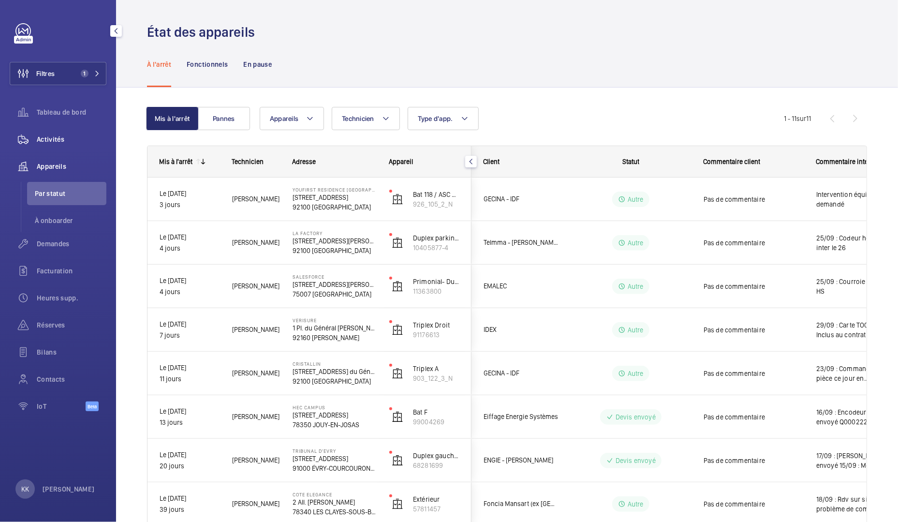
click at [39, 142] on span "Activités" at bounding box center [72, 139] width 70 height 10
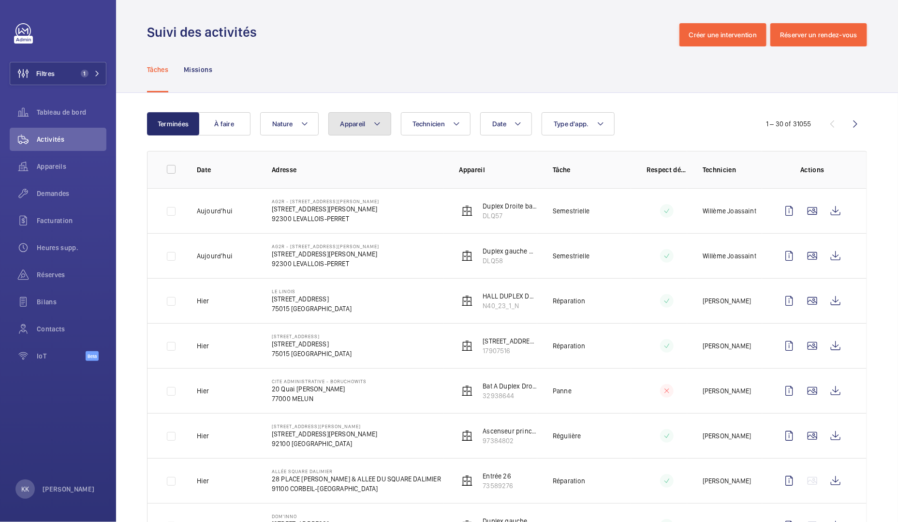
click at [360, 128] on button "Appareil" at bounding box center [359, 123] width 63 height 23
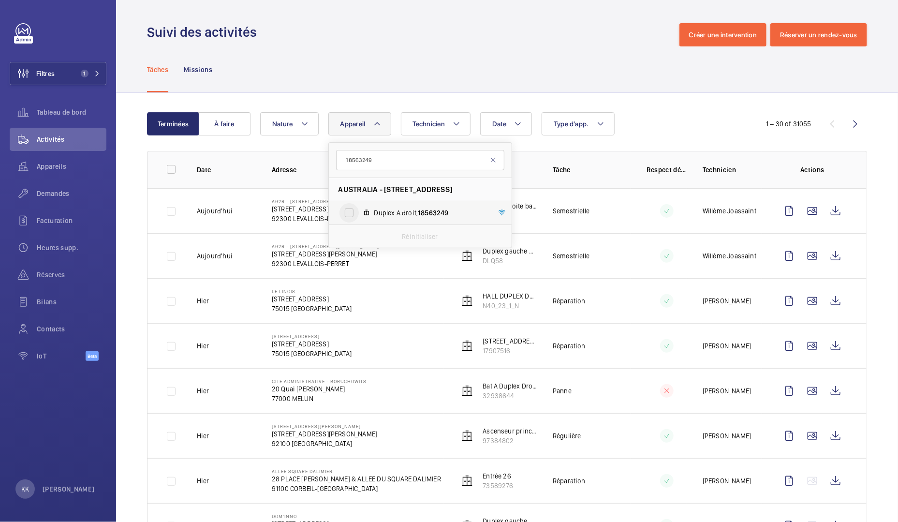
type input "18563249"
click at [354, 219] on input "Duplex A droit, 18563249" at bounding box center [348, 212] width 19 height 19
checkbox input "true"
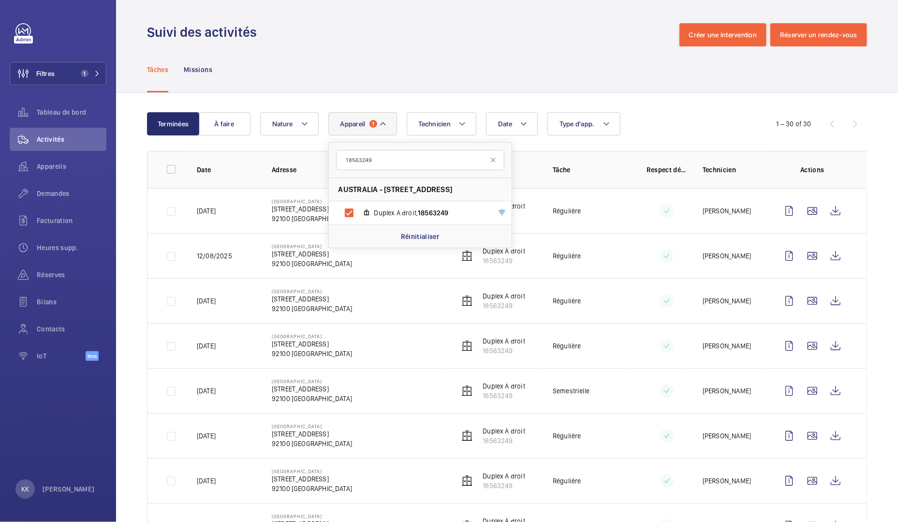
click at [493, 51] on div "Tâches Missions" at bounding box center [507, 69] width 720 height 46
click at [328, 202] on p "AUSTRALIA" at bounding box center [312, 201] width 80 height 6
click at [270, 209] on td "AUSTRALIA 93 RUE NATIONALE 92100 BOULOGNE-BILLANCOURT" at bounding box center [349, 210] width 187 height 45
click at [306, 209] on p "93 RUE NATIONALE" at bounding box center [312, 209] width 80 height 10
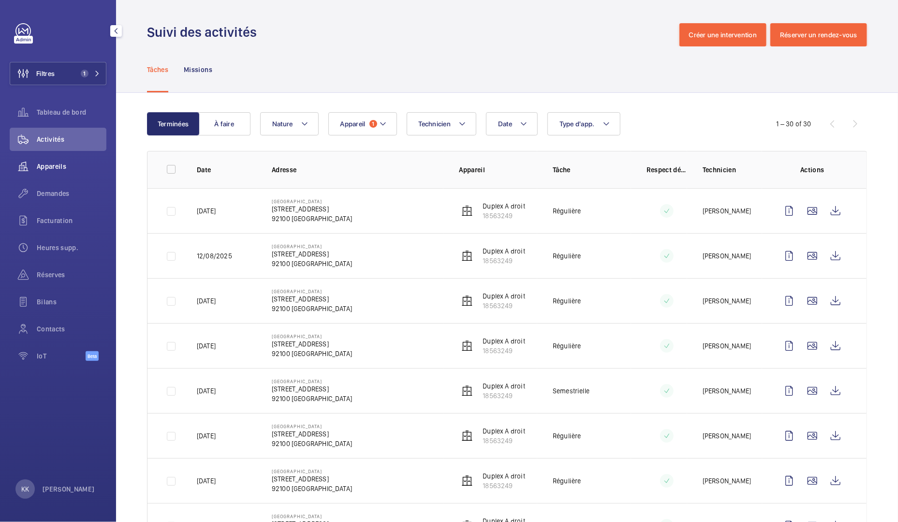
click at [42, 176] on div "Appareils" at bounding box center [58, 166] width 97 height 23
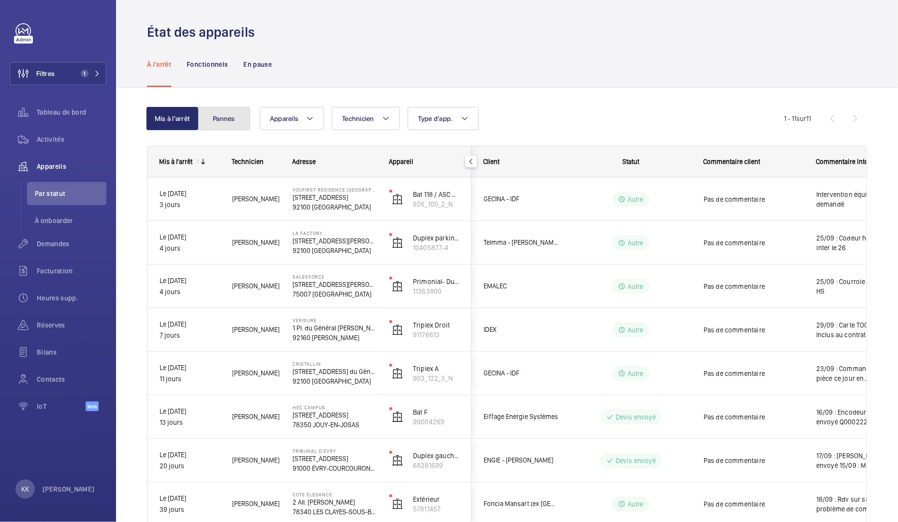
click at [218, 122] on button "Pannes" at bounding box center [224, 118] width 52 height 23
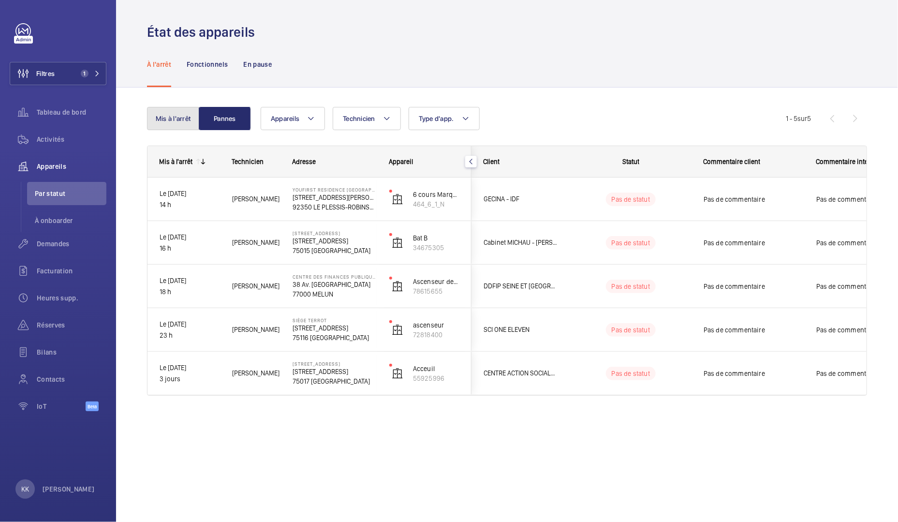
click at [162, 126] on button "Mis à l'arrêt" at bounding box center [173, 118] width 52 height 23
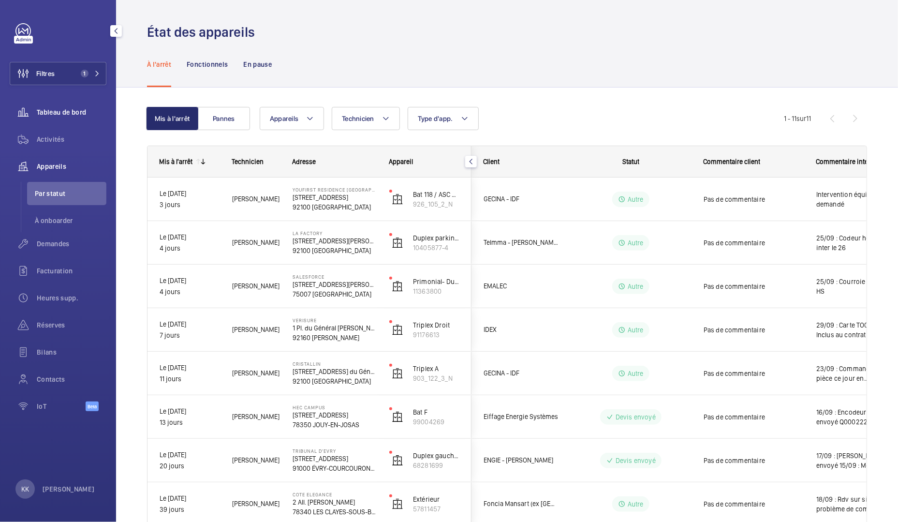
click at [43, 114] on span "Tableau de bord" at bounding box center [72, 112] width 70 height 10
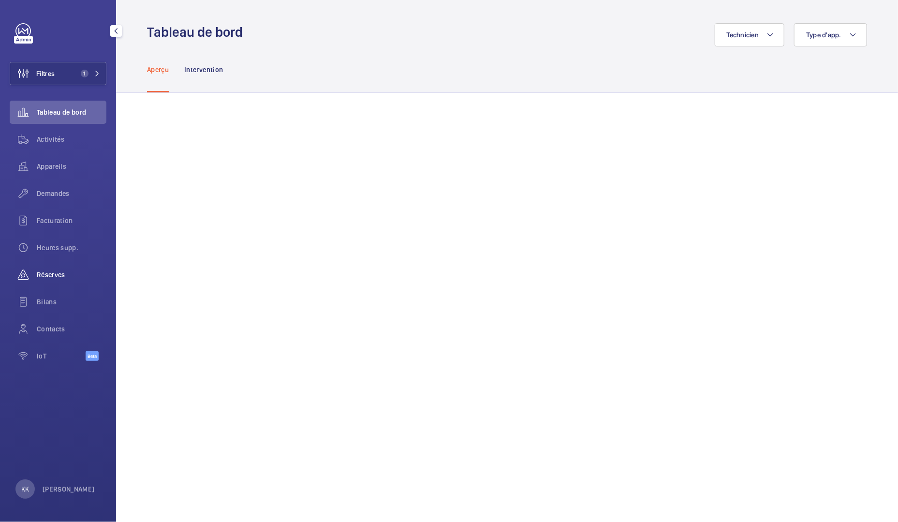
click at [43, 272] on span "Réserves" at bounding box center [72, 275] width 70 height 10
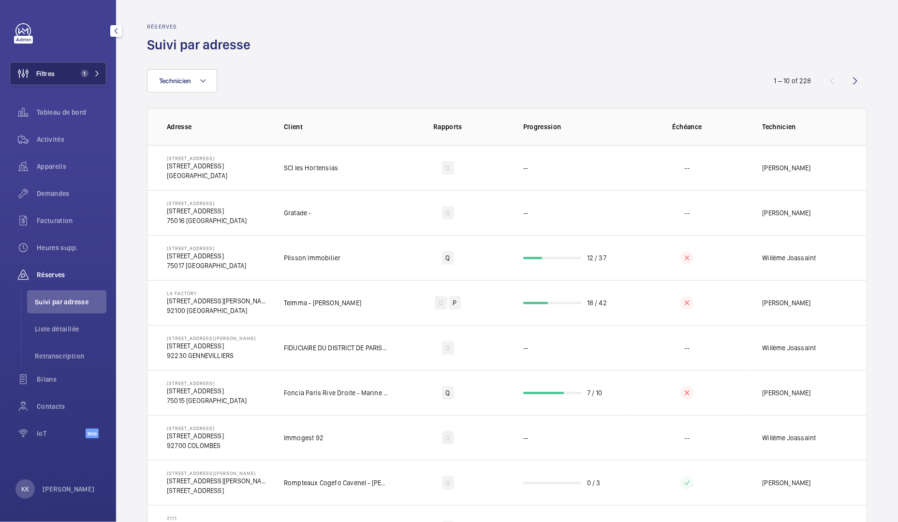
click at [50, 66] on span "Filtres" at bounding box center [32, 73] width 44 height 23
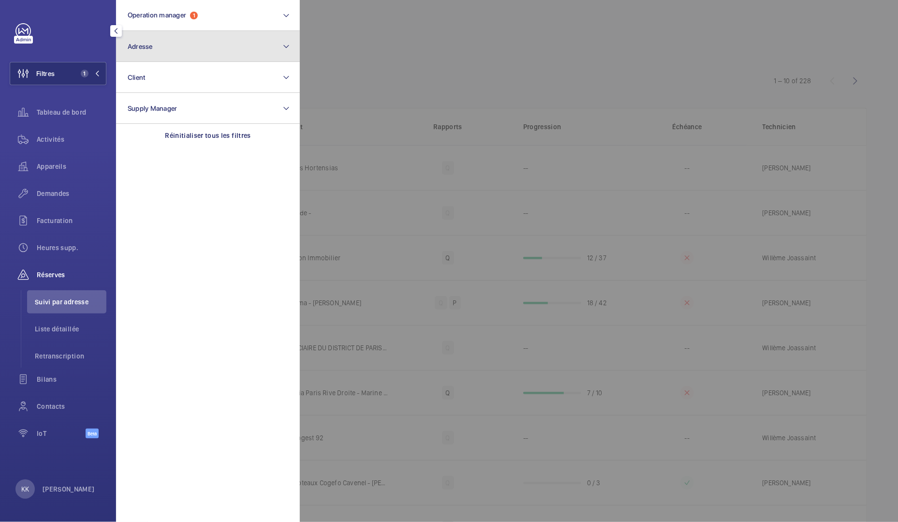
click at [172, 43] on button "Adresse" at bounding box center [208, 46] width 184 height 31
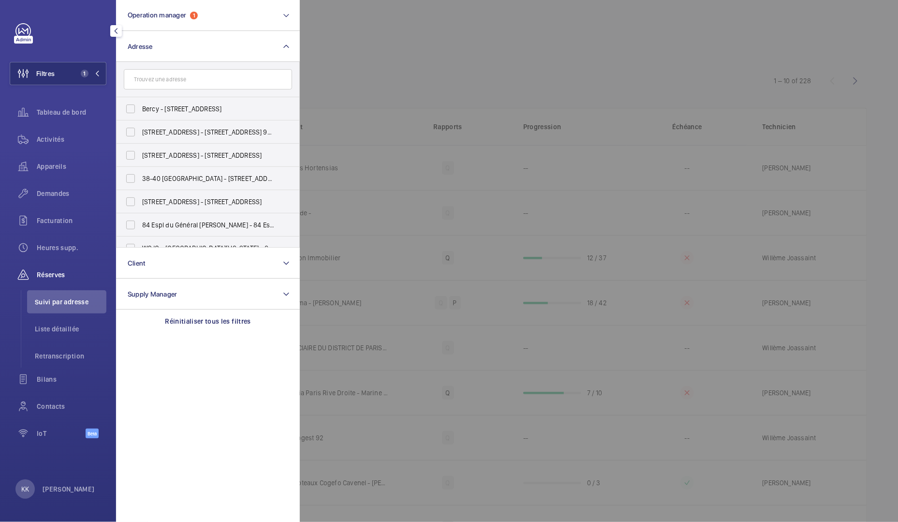
click at [170, 83] on input "text" at bounding box center [208, 79] width 168 height 20
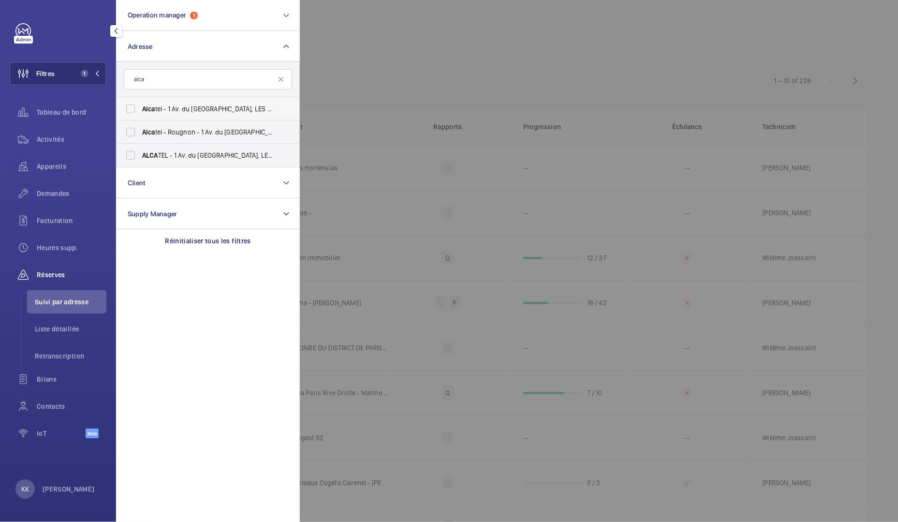
type input "alca"
click at [172, 112] on span "Alca tel - 1 Av. du Canada, LES ULIS 91940" at bounding box center [208, 109] width 133 height 10
click at [140, 112] on input "Alca tel - 1 Av. du Canada, LES ULIS 91940" at bounding box center [130, 108] width 19 height 19
checkbox input "true"
click at [169, 143] on label "Alca tel - Rougnon - 1 Av. du Canada, LES ULIS 91940" at bounding box center [201, 131] width 168 height 23
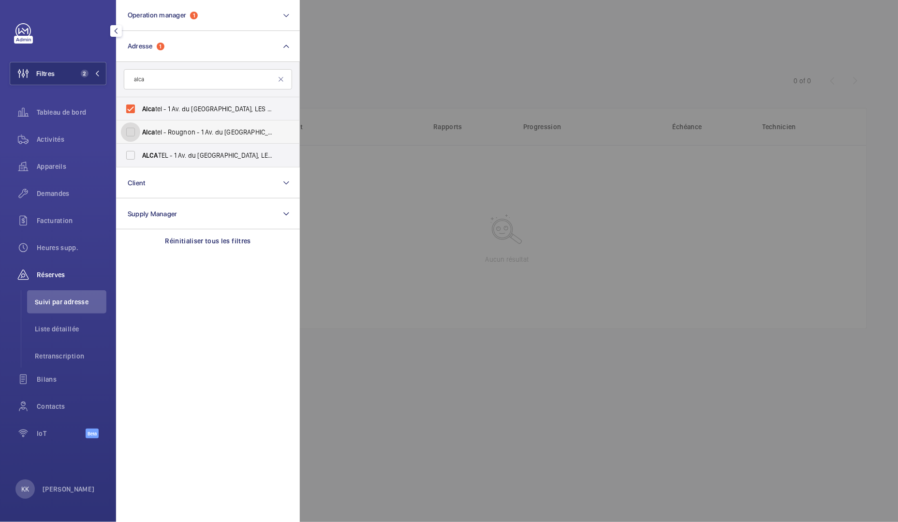
click at [140, 142] on input "Alca tel - Rougnon - 1 Av. du Canada, LES ULIS 91940" at bounding box center [130, 131] width 19 height 19
checkbox input "true"
click at [169, 153] on span "ALCA TEL - 1 Av. du Canada, LES ULIS 91940" at bounding box center [208, 155] width 133 height 10
click at [140, 153] on input "ALCA TEL - 1 Av. du Canada, LES ULIS 91940" at bounding box center [130, 155] width 19 height 19
checkbox input "true"
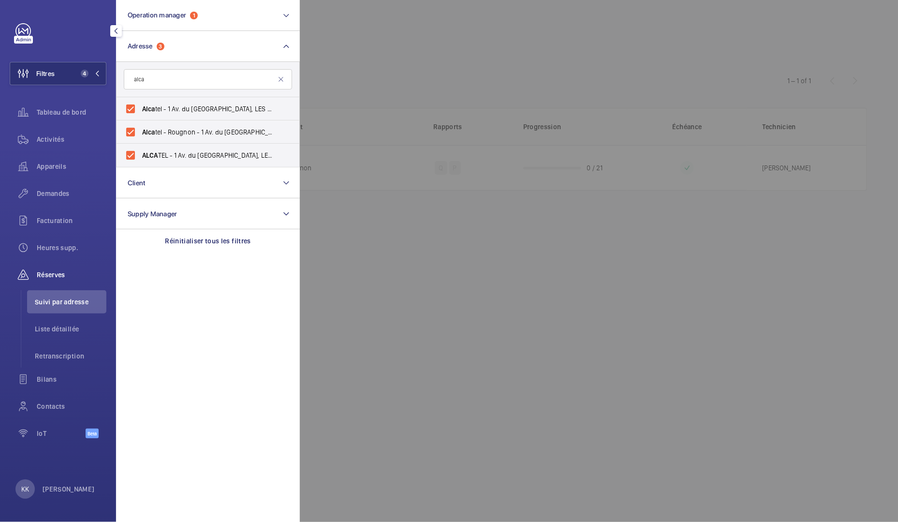
click at [352, 70] on div at bounding box center [749, 261] width 898 height 522
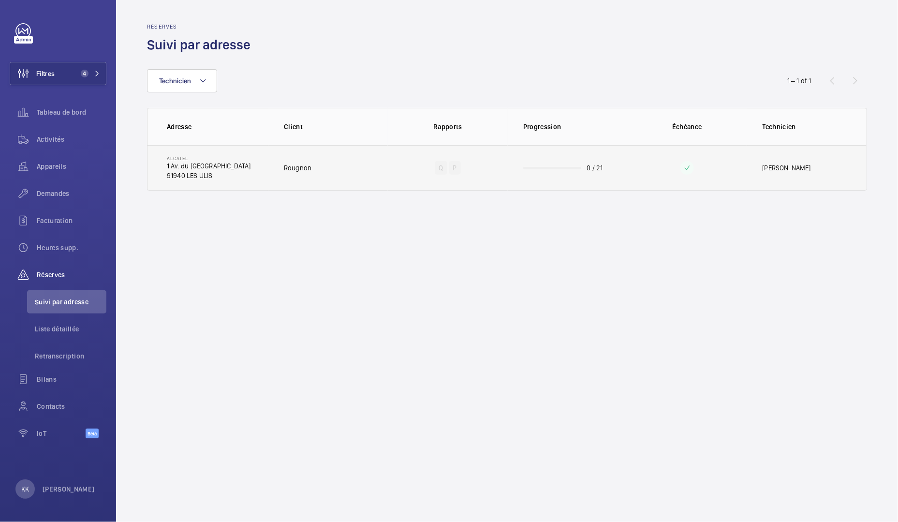
click at [235, 164] on td "ALCATEL 1 Av. du Canada 91940 LES ULIS" at bounding box center [207, 167] width 121 height 45
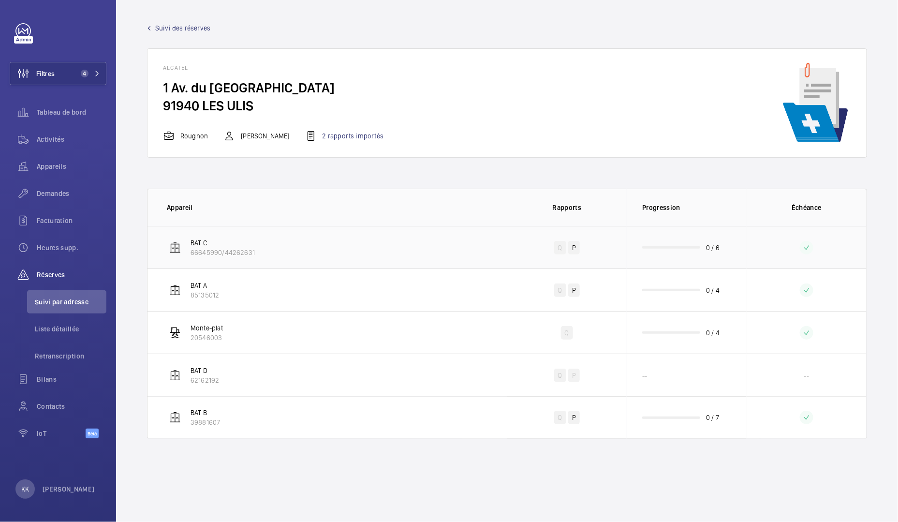
click at [229, 248] on p "66645990/44262631" at bounding box center [222, 253] width 64 height 10
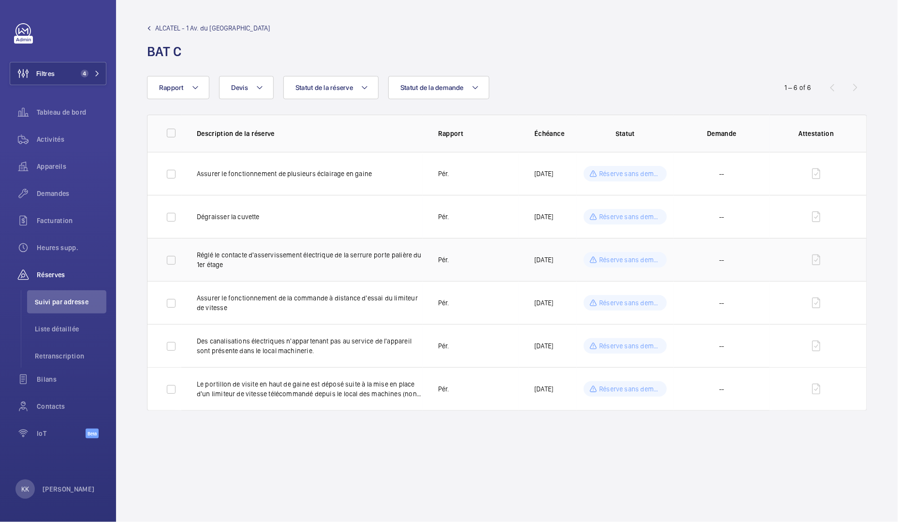
click at [295, 248] on td "Réglé le contacte d'asservissement électrique de la serrure porte palière du 1e…" at bounding box center [301, 259] width 241 height 43
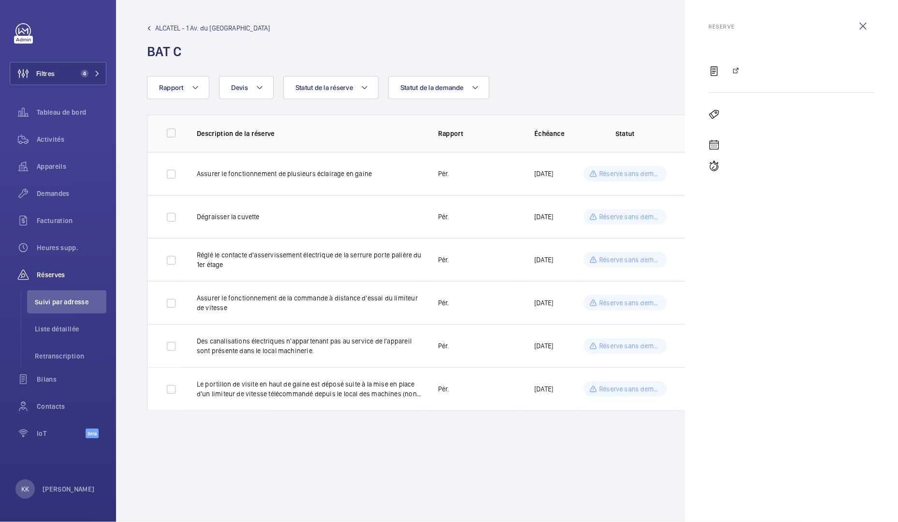
click at [663, 76] on div "Rapport Statut de la demande Statut de la réserve Devis" at bounding box center [449, 87] width 604 height 23
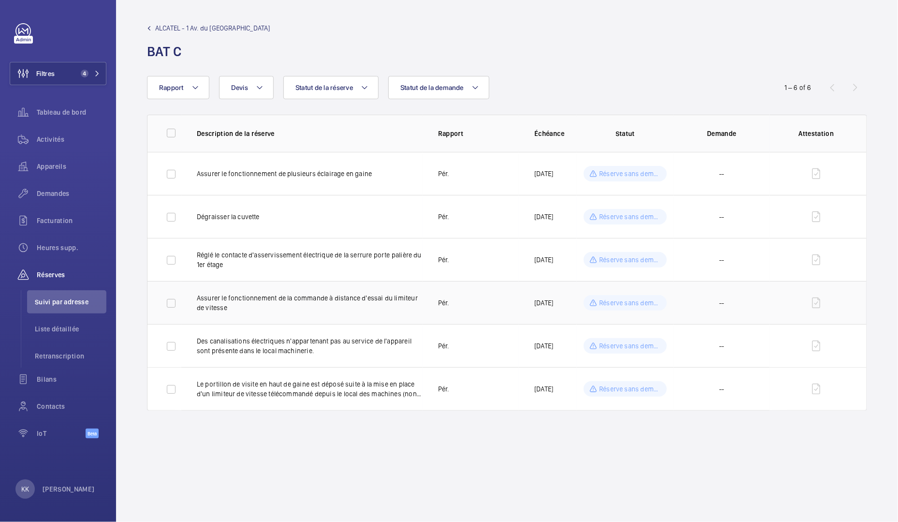
click at [318, 304] on p "Assurer le fonctionnement de la commande à distance d'essai du limiteur de vite…" at bounding box center [310, 302] width 226 height 19
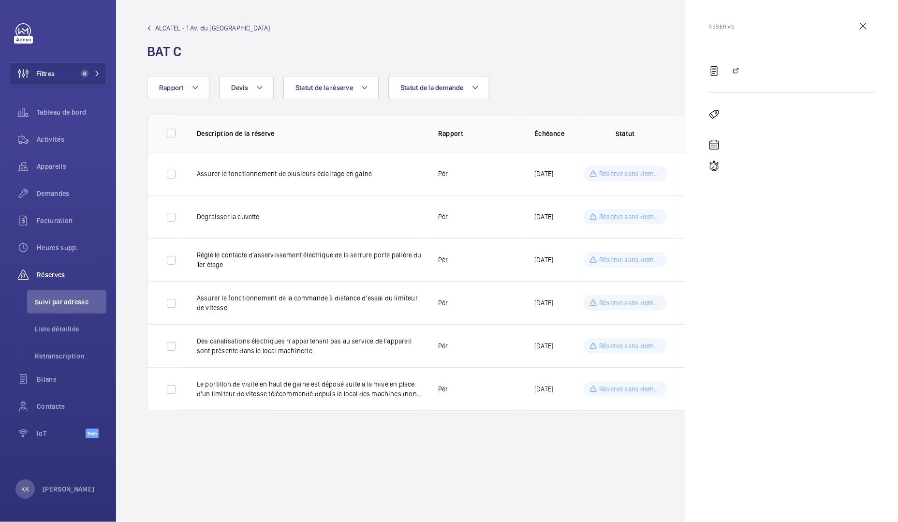
click at [571, 62] on wm-front-admin-header "ALCATEL - 1 Av. du Canada BAT C" at bounding box center [507, 38] width 782 height 76
click at [861, 25] on wm-front-icon-button at bounding box center [862, 26] width 23 height 23
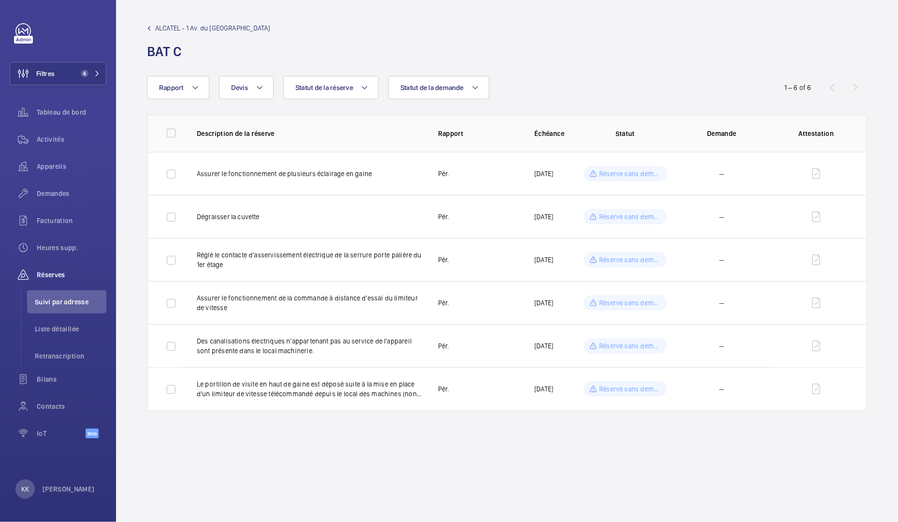
click at [153, 27] on link "ALCATEL - 1 Av. du [GEOGRAPHIC_DATA]" at bounding box center [208, 28] width 123 height 10
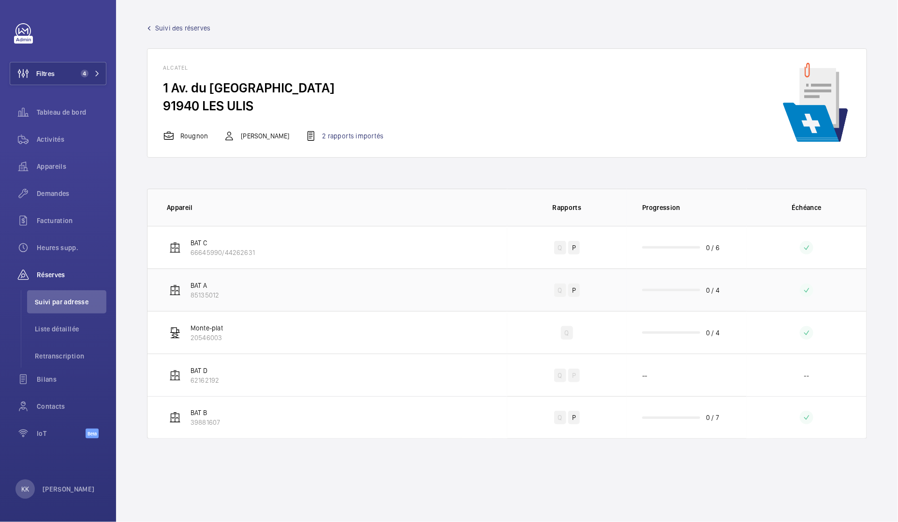
click at [236, 282] on td "BAT A 85135012" at bounding box center [327, 289] width 360 height 43
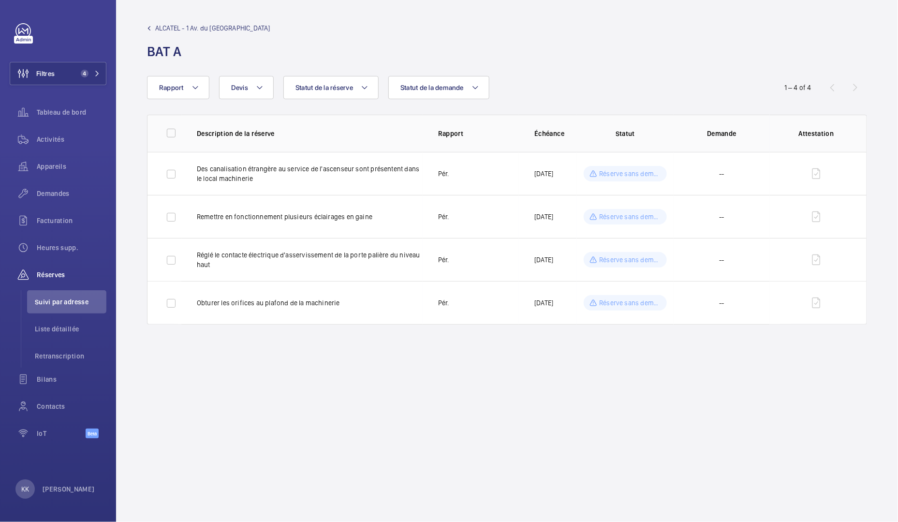
click at [162, 25] on span "ALCATEL - 1 Av. du Canada" at bounding box center [212, 28] width 115 height 10
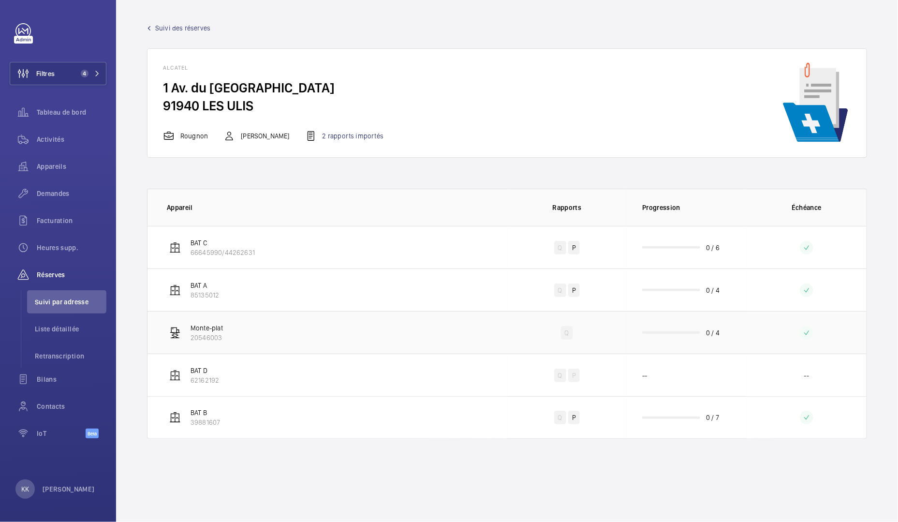
click at [234, 332] on td "Monte-plat 20546003" at bounding box center [327, 332] width 360 height 43
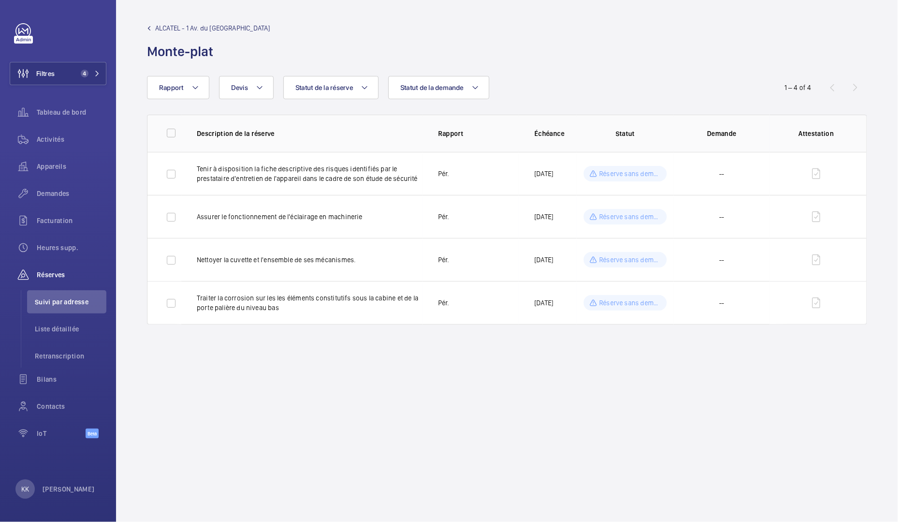
click at [148, 31] on link "ALCATEL - 1 Av. du Canada" at bounding box center [208, 28] width 123 height 10
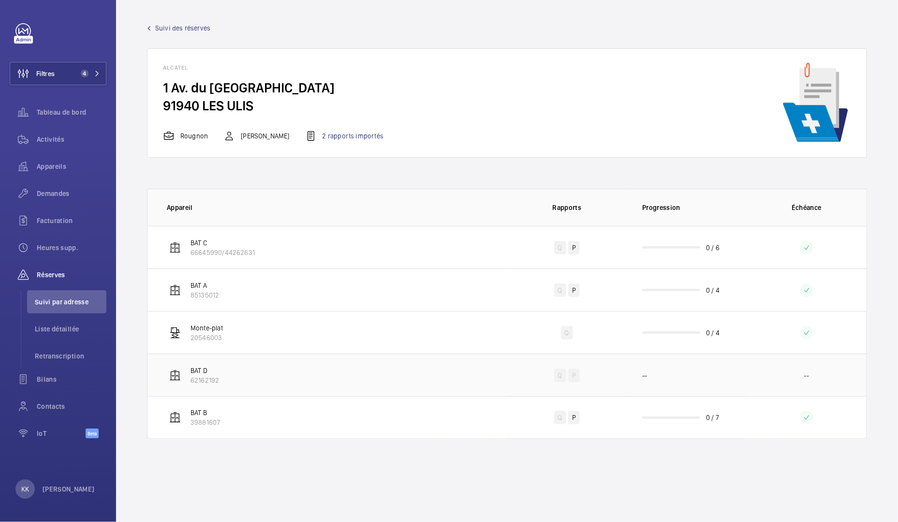
click at [259, 383] on td "BAT D 62162192" at bounding box center [327, 374] width 360 height 43
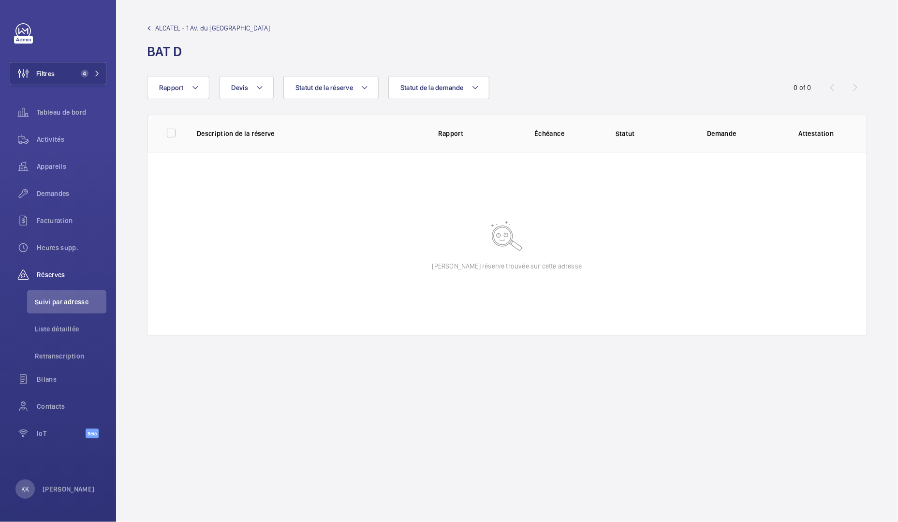
click at [164, 26] on span "ALCATEL - 1 Av. du Canada" at bounding box center [212, 28] width 115 height 10
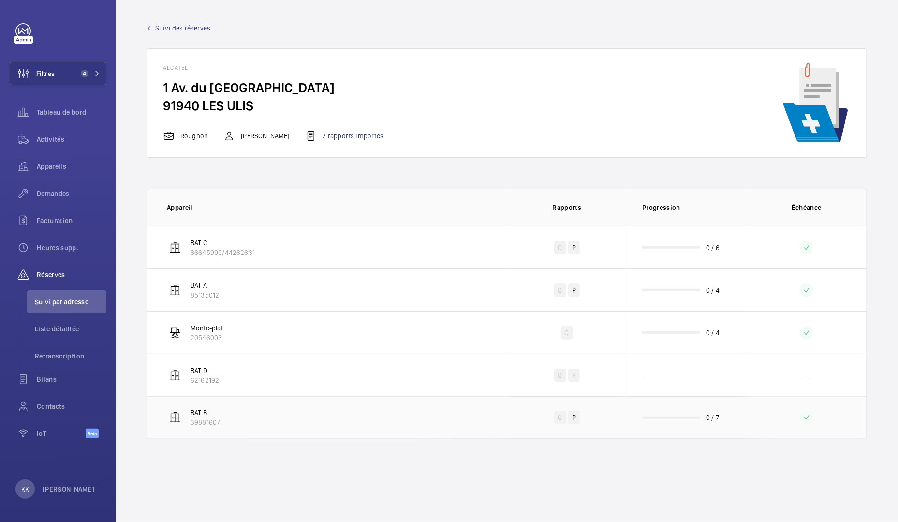
click at [224, 411] on td "BAT B 39881607" at bounding box center [327, 417] width 360 height 43
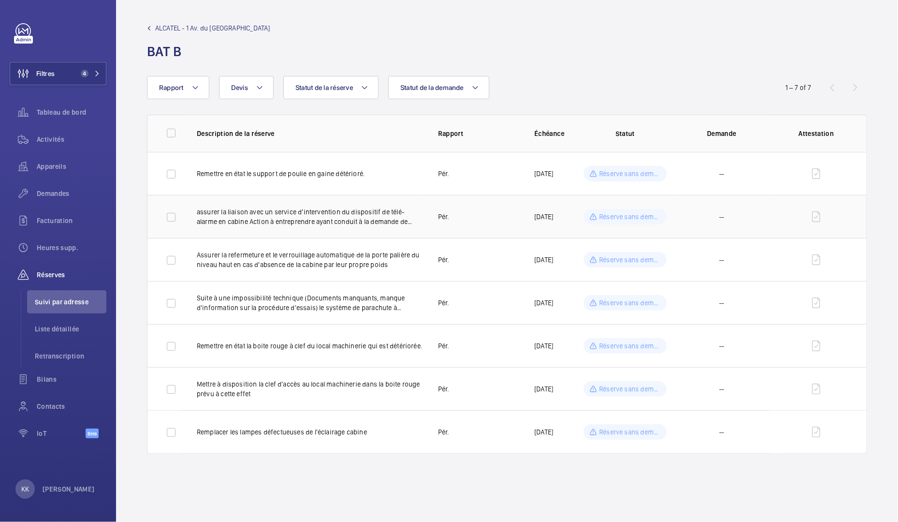
click at [285, 200] on td "assurer la liaison avec un service d'intervention du dispositif de télé-alarme …" at bounding box center [301, 216] width 241 height 43
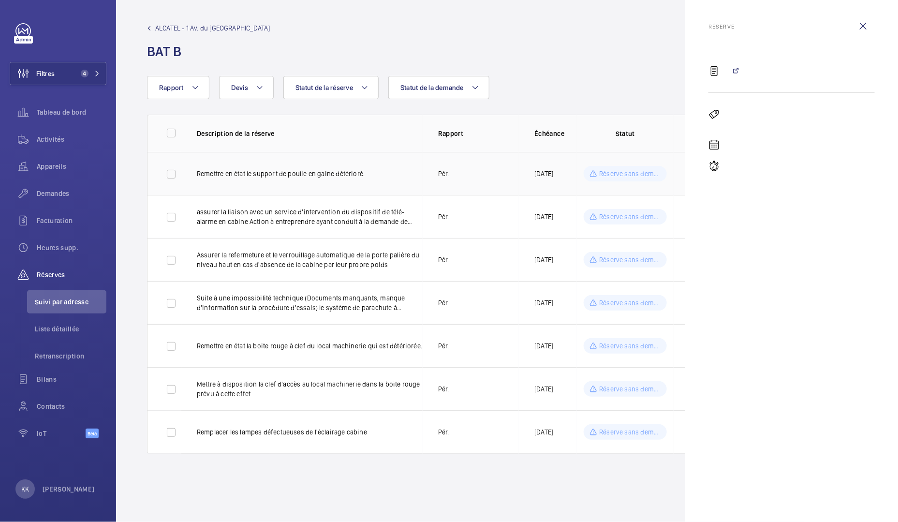
click at [351, 182] on td "Remettre en état le support de poulie en gaine détérioré." at bounding box center [301, 173] width 241 height 43
click at [532, 102] on wm-front-table "Rapport Statut de la demande Statut de la réserve Devis 1 – 7 of 7 Description …" at bounding box center [507, 265] width 782 height 378
click at [859, 28] on wm-front-icon-button at bounding box center [862, 26] width 23 height 23
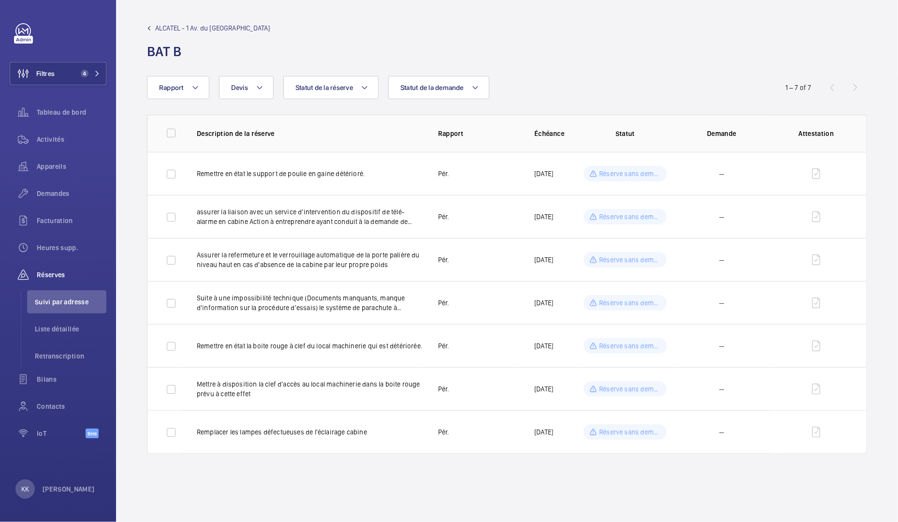
click at [171, 27] on span "ALCATEL - 1 Av. du Canada" at bounding box center [212, 28] width 115 height 10
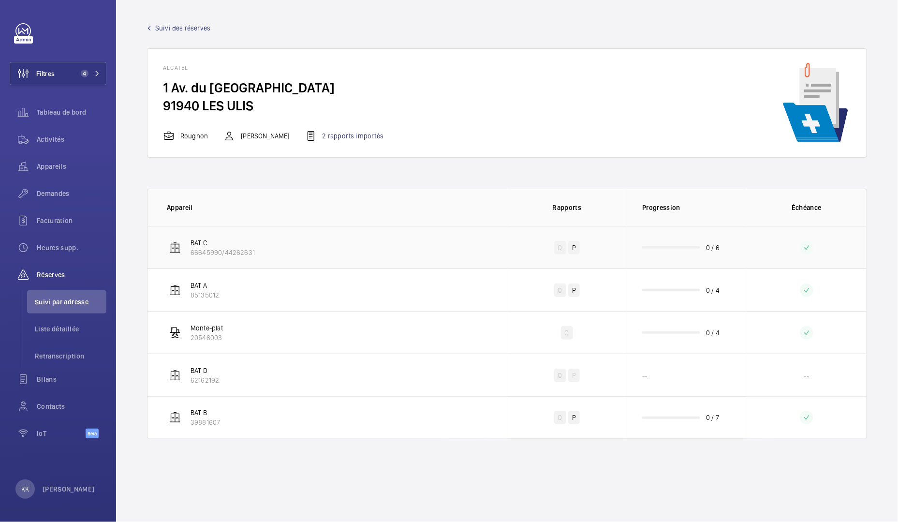
click at [243, 245] on p "BAT C" at bounding box center [222, 243] width 64 height 10
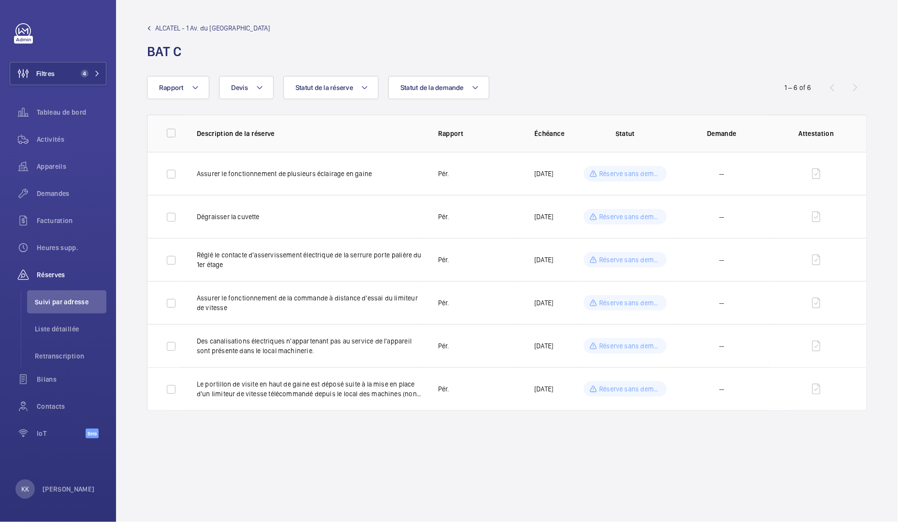
click at [178, 26] on span "ALCATEL - 1 Av. du Canada" at bounding box center [212, 28] width 115 height 10
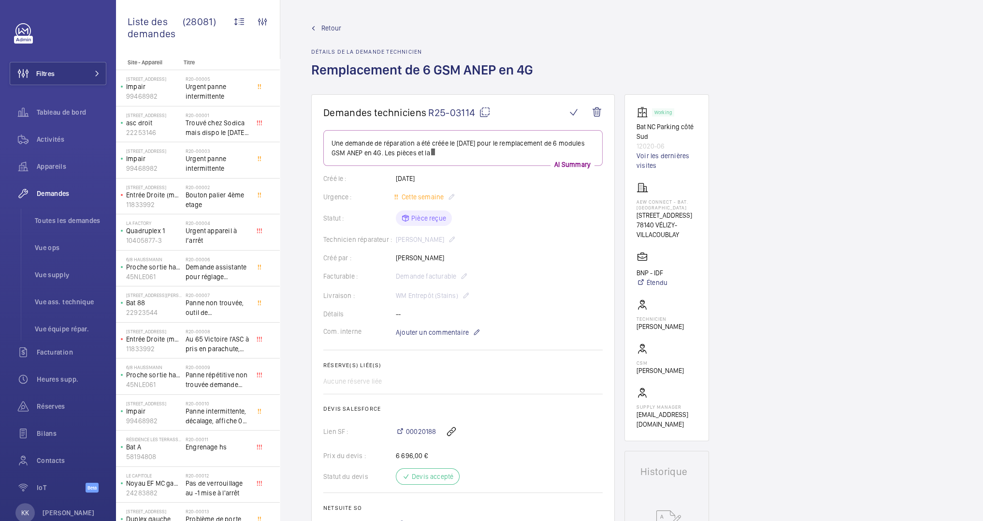
click at [420, 328] on wm-front-card-body "Une demande de réparation a été créée le [DATE] pour le remplacement de 6 modul…" at bounding box center [462, 329] width 279 height 398
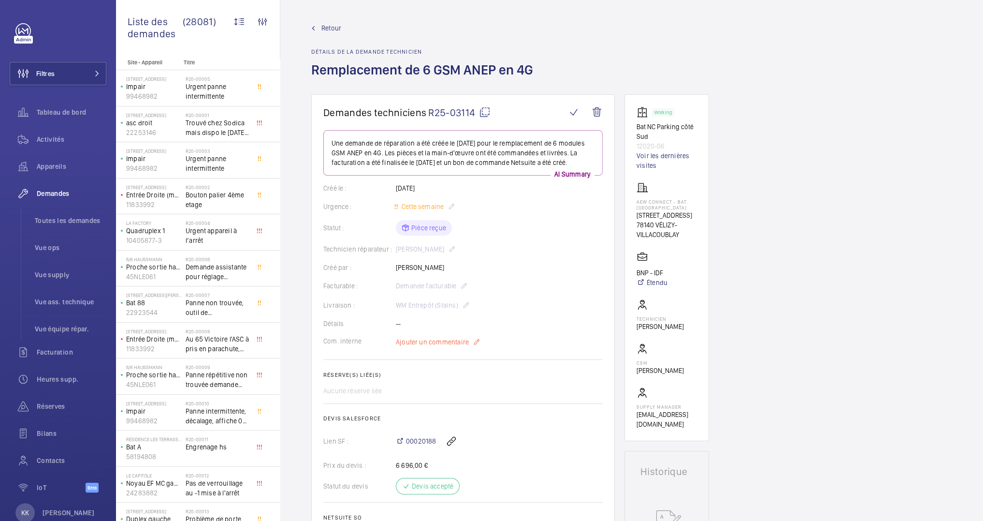
click at [422, 347] on span "Ajouter un commentaire" at bounding box center [432, 342] width 73 height 10
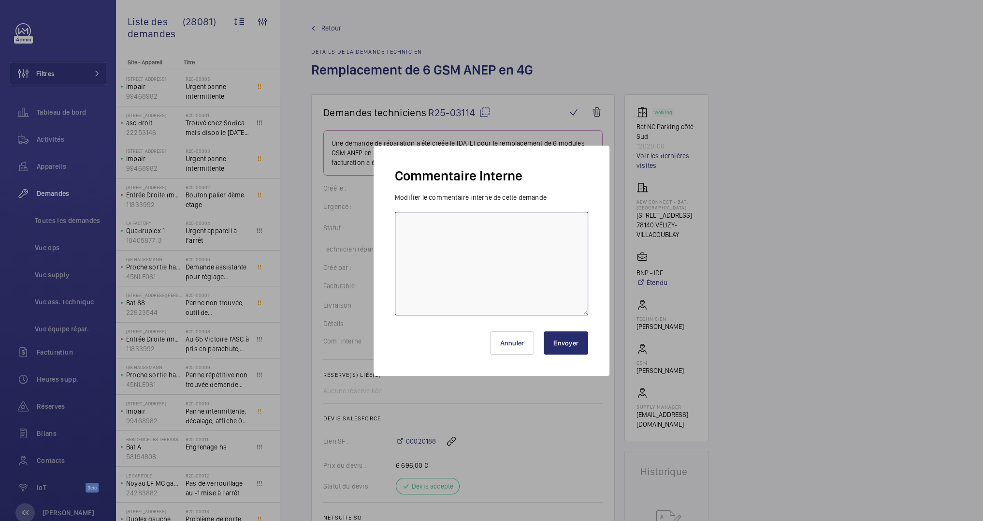
click at [433, 240] on textarea at bounding box center [491, 263] width 193 height 103
type textarea "Travaux par [PERSON_NAME]"
click at [573, 333] on button "Envoyer" at bounding box center [566, 342] width 44 height 23
